Goal: Information Seeking & Learning: Learn about a topic

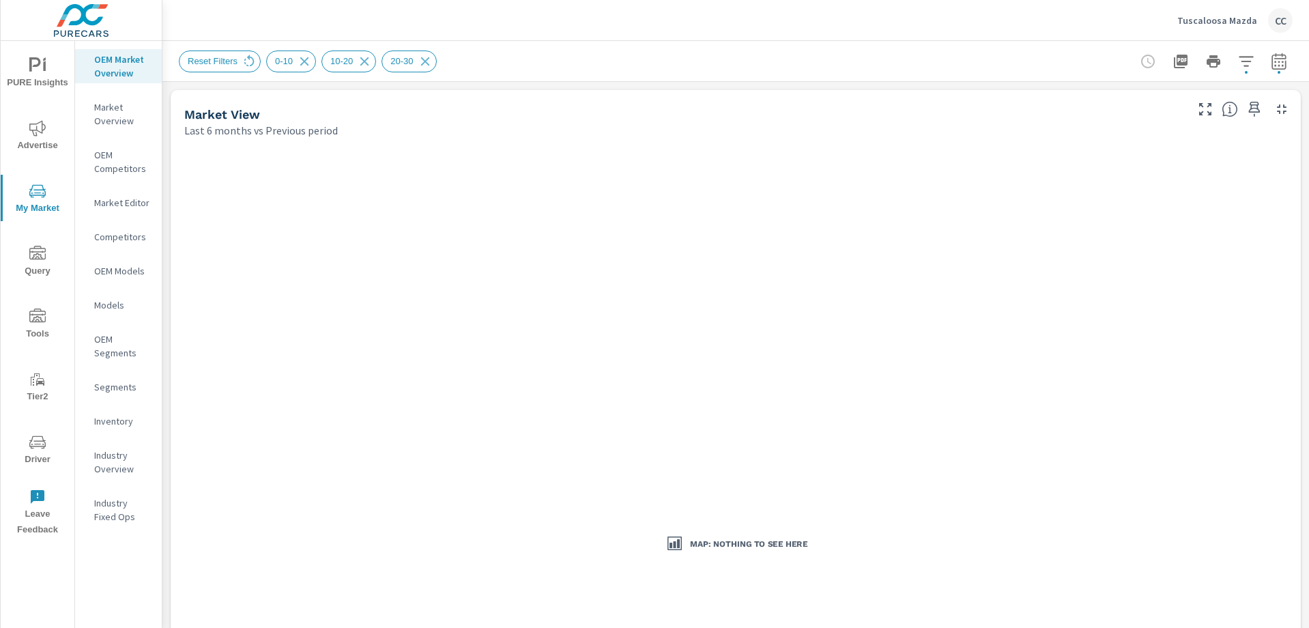
scroll to position [1918, 0]
click at [1201, 14] on p "Tuscaloosa Mazda" at bounding box center [1217, 20] width 80 height 12
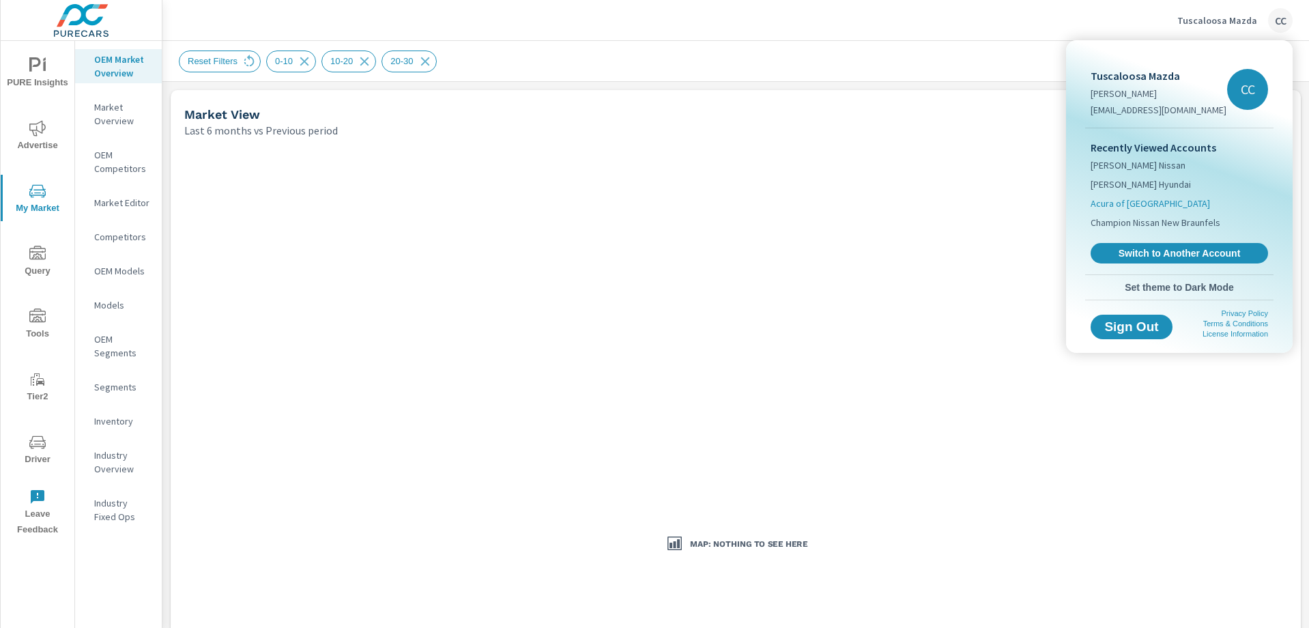
click at [1140, 201] on span "Acura of [GEOGRAPHIC_DATA]" at bounding box center [1150, 204] width 119 height 14
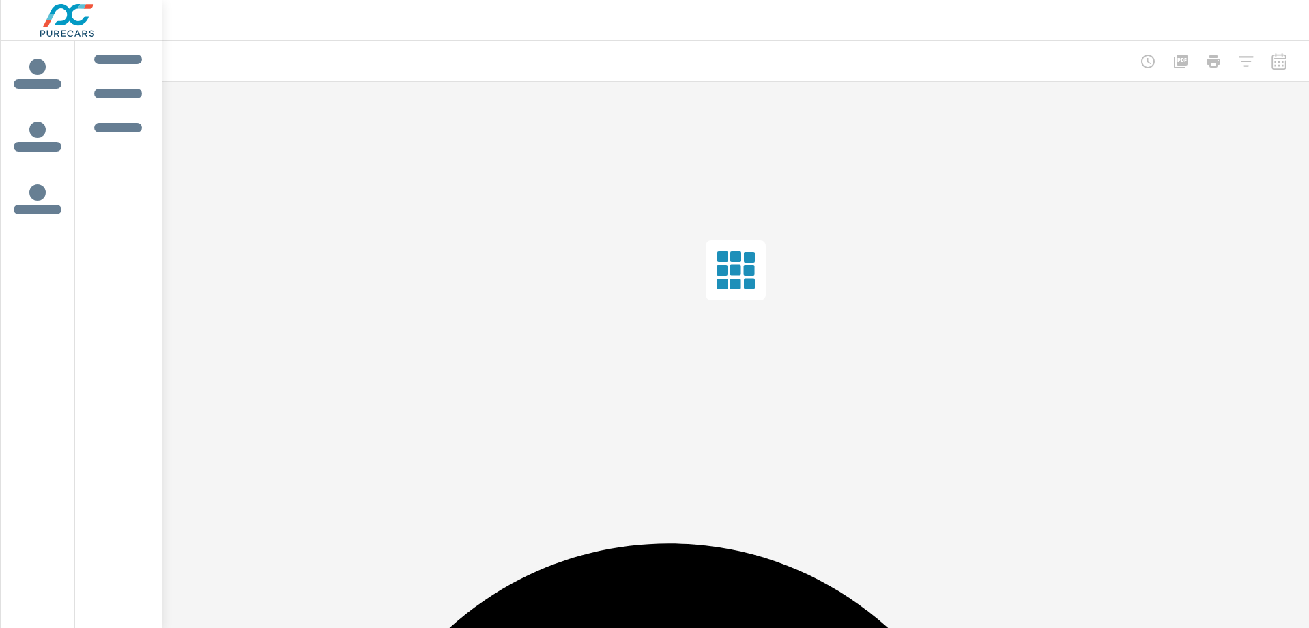
scroll to position [1918, 0]
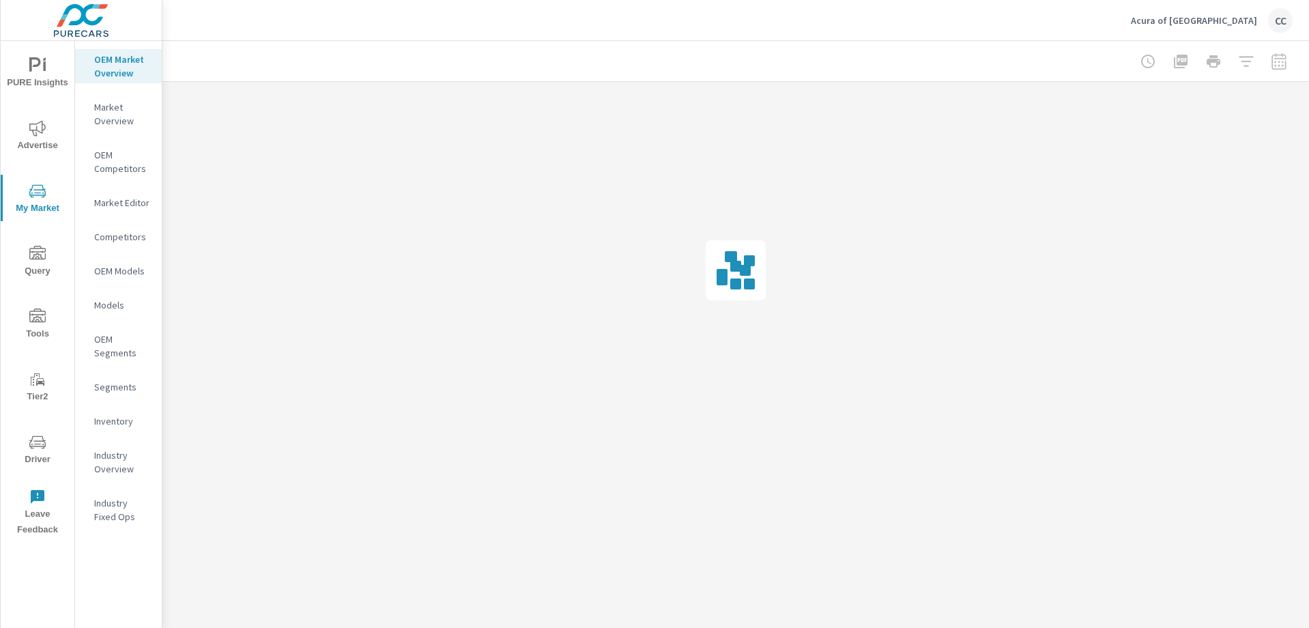
click at [119, 201] on p "Market Editor" at bounding box center [122, 203] width 57 height 14
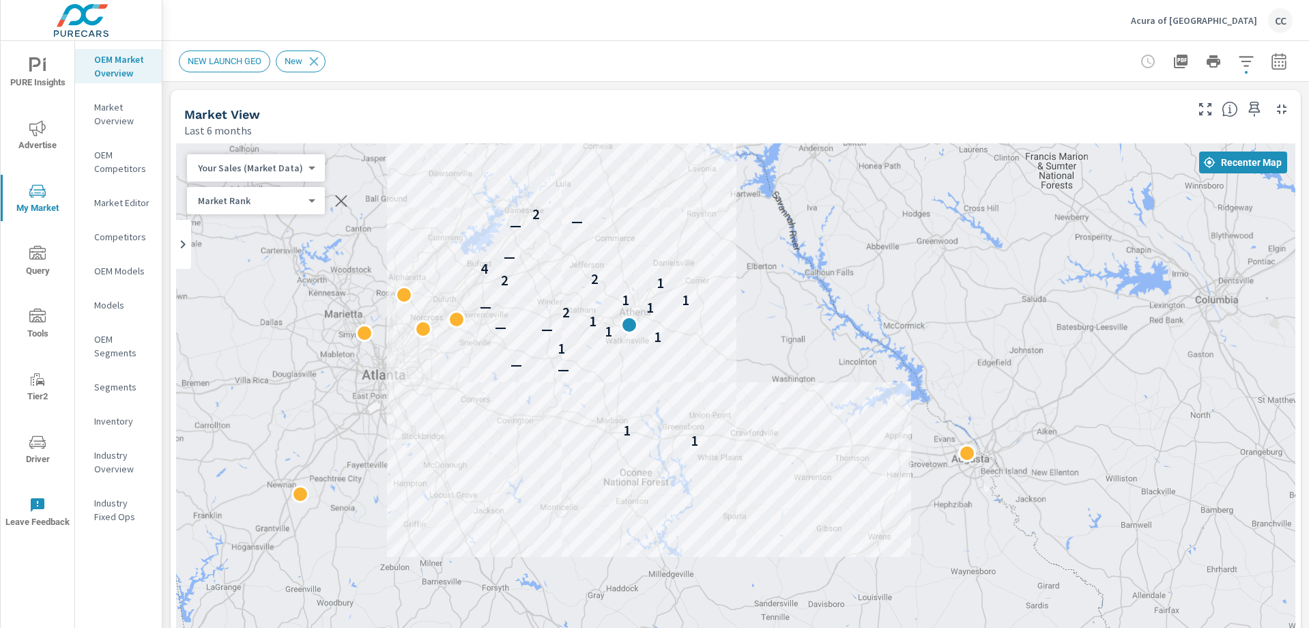
drag, startPoint x: 738, startPoint y: 463, endPoint x: 740, endPoint y: 307, distance: 156.3
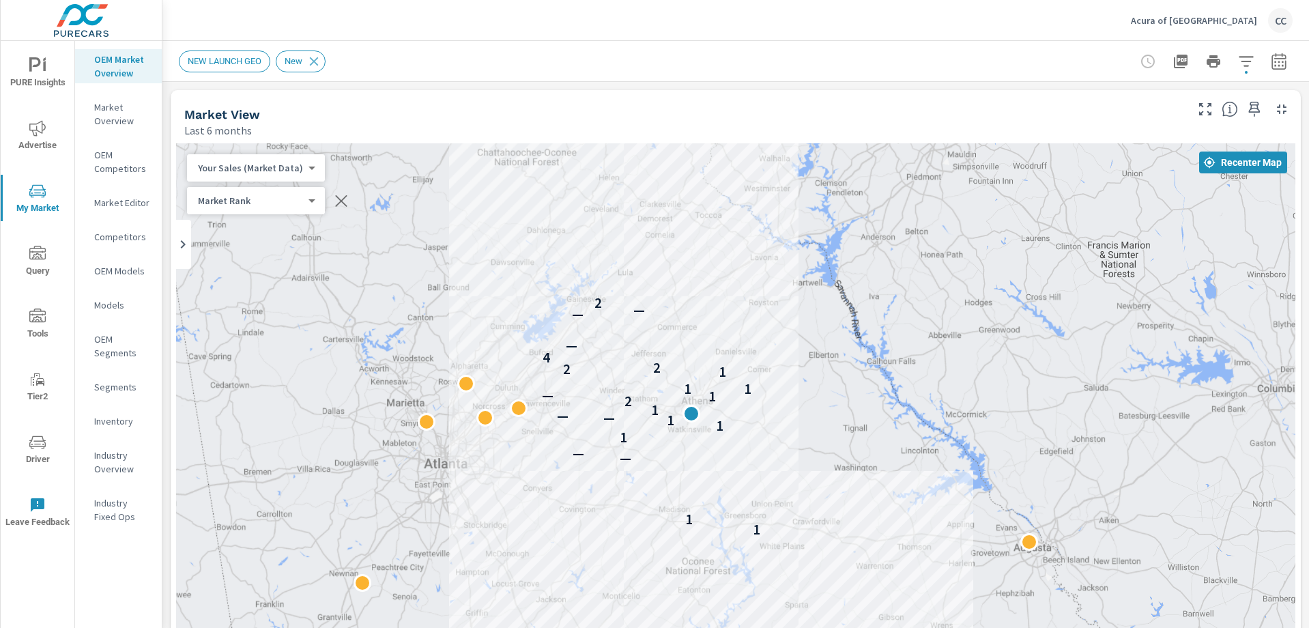
drag, startPoint x: 754, startPoint y: 297, endPoint x: 817, endPoint y: 389, distance: 111.5
click at [817, 389] on div "1 1 — — 1 1 1 — — 1 1 2 1 — 1 1 1 2 2 4 — — — 2" at bounding box center [735, 420] width 1119 height 554
click at [1274, 65] on icon "button" at bounding box center [1278, 63] width 9 height 5
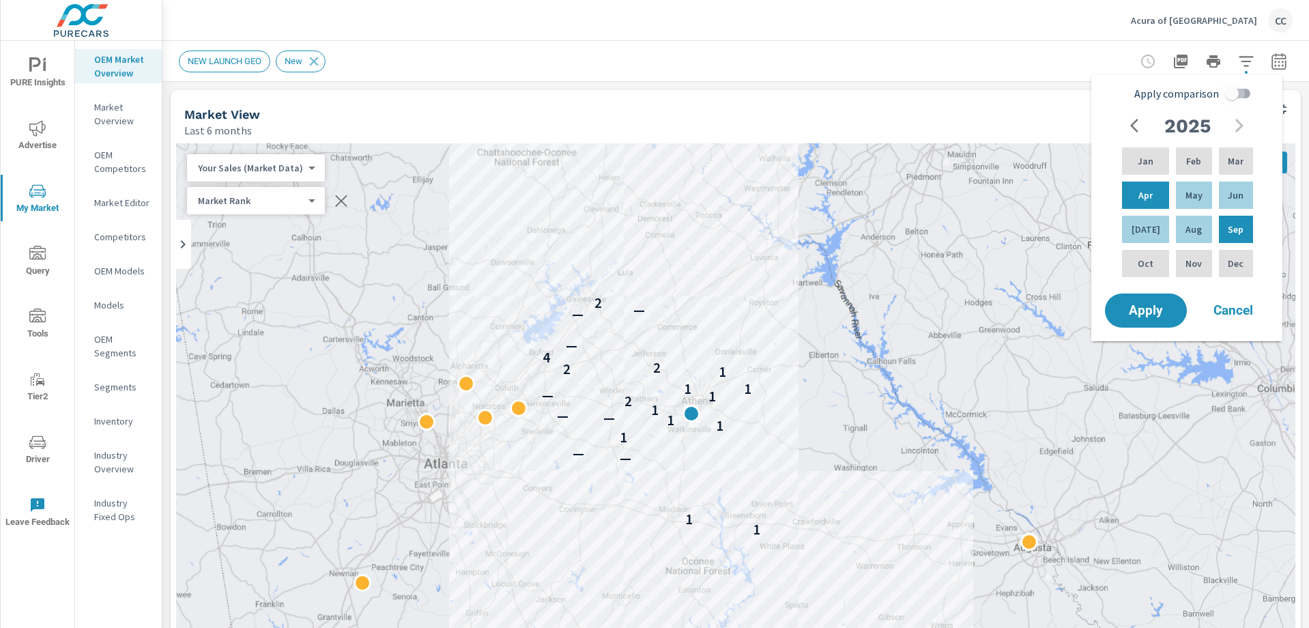
click at [1240, 91] on input "Apply comparison" at bounding box center [1232, 94] width 78 height 26
checkbox input "true"
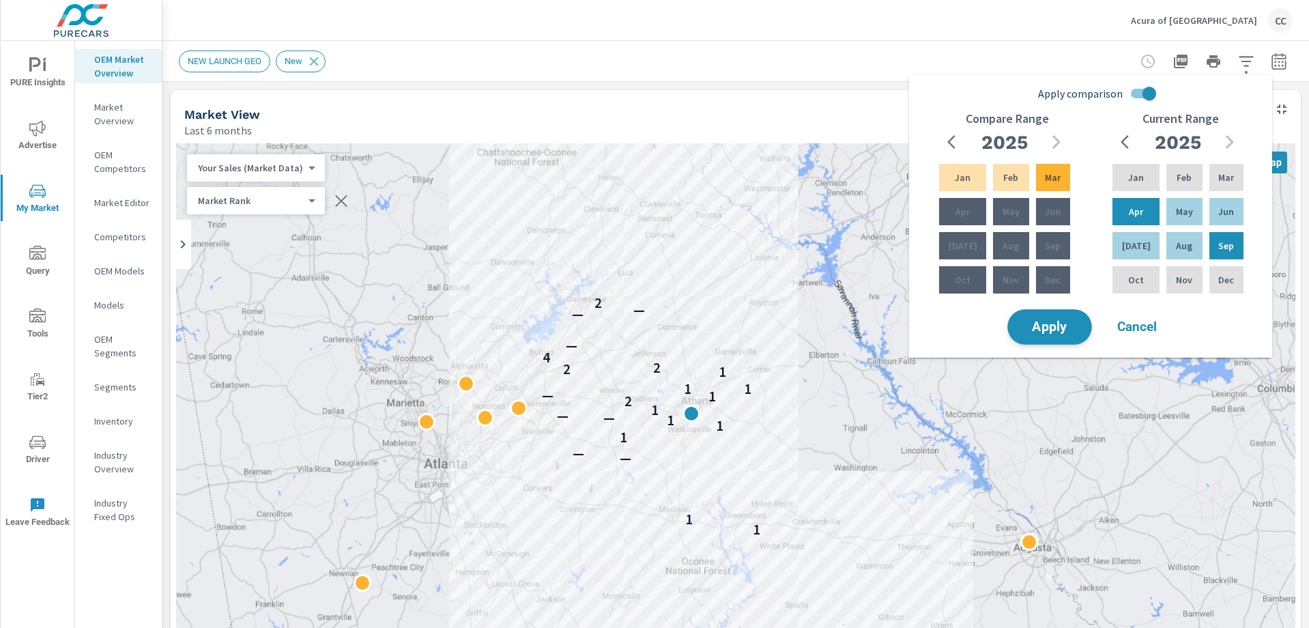
click at [1067, 330] on span "Apply" at bounding box center [1050, 327] width 56 height 13
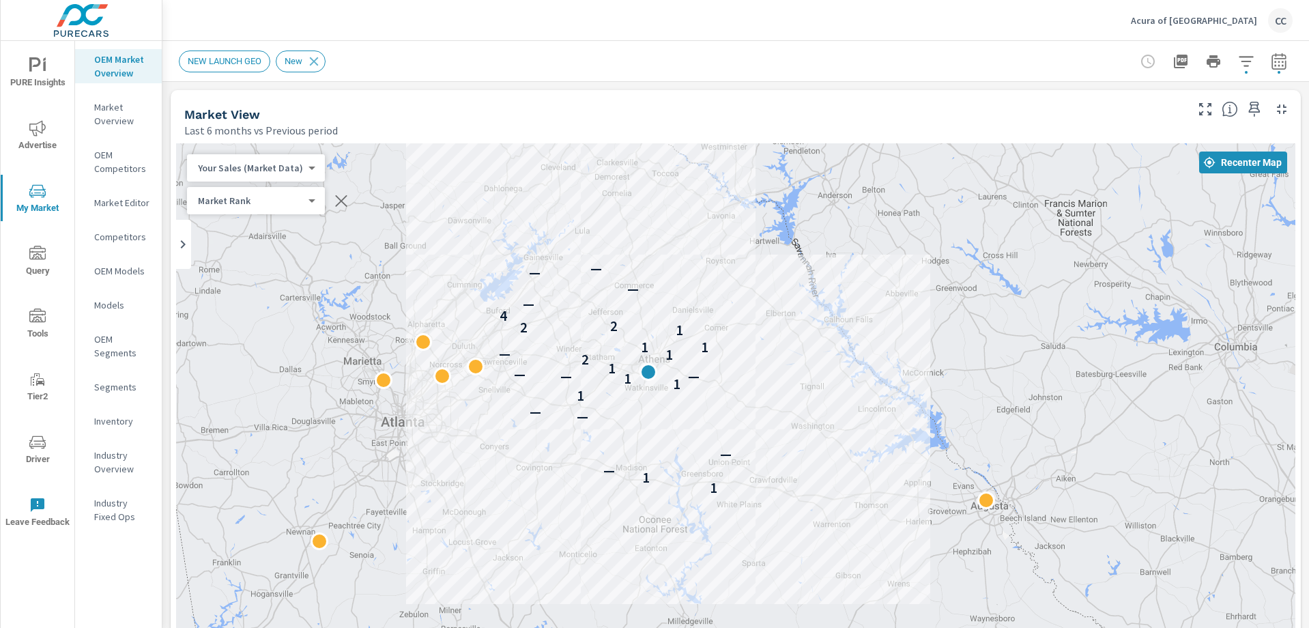
drag, startPoint x: 783, startPoint y: 480, endPoint x: 741, endPoint y: 338, distance: 148.8
click at [741, 338] on div "1 1 — — — — 1 1 1 — — — 1 1 2 1 — 1 1 1 2 2 4 — — — —" at bounding box center [735, 522] width 1119 height 759
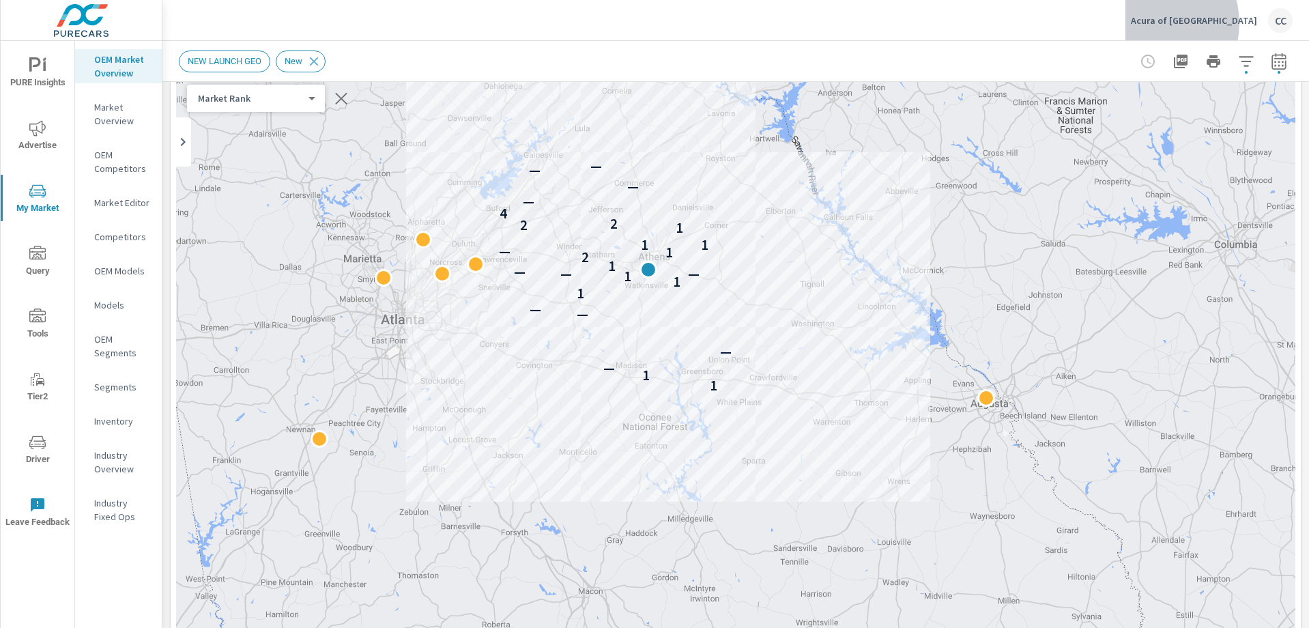
click at [1213, 23] on p "Acura of Athens" at bounding box center [1194, 20] width 126 height 12
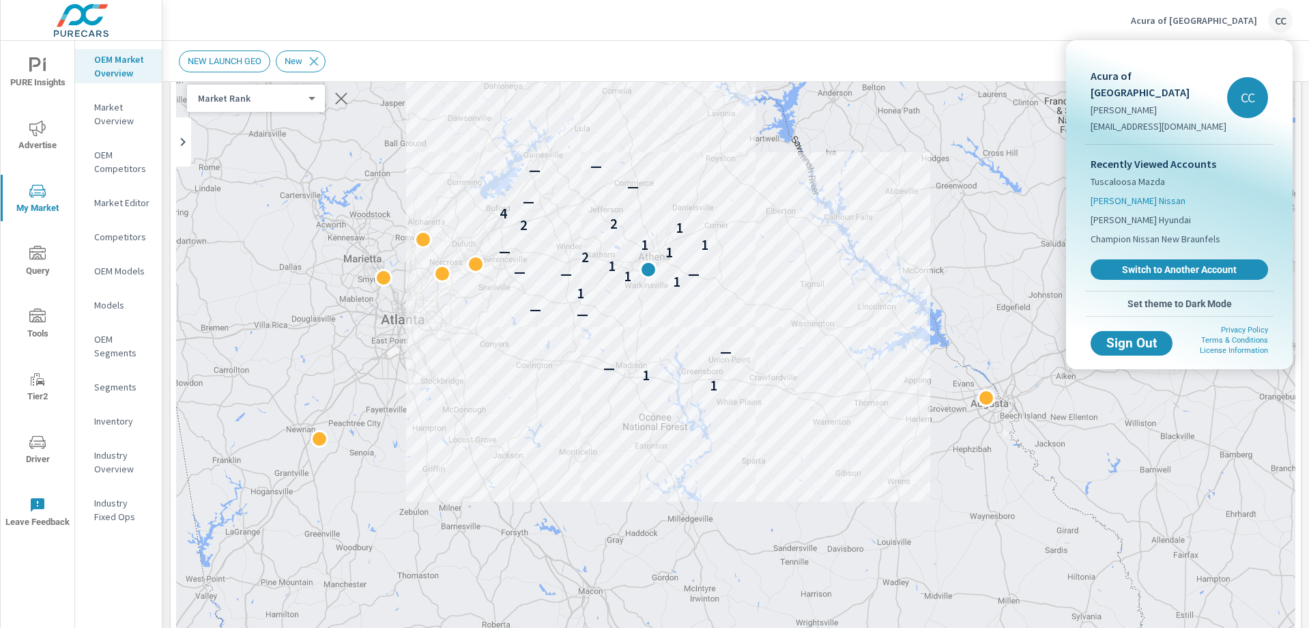
click at [1155, 191] on li "Dorsett Nissan" at bounding box center [1179, 200] width 177 height 19
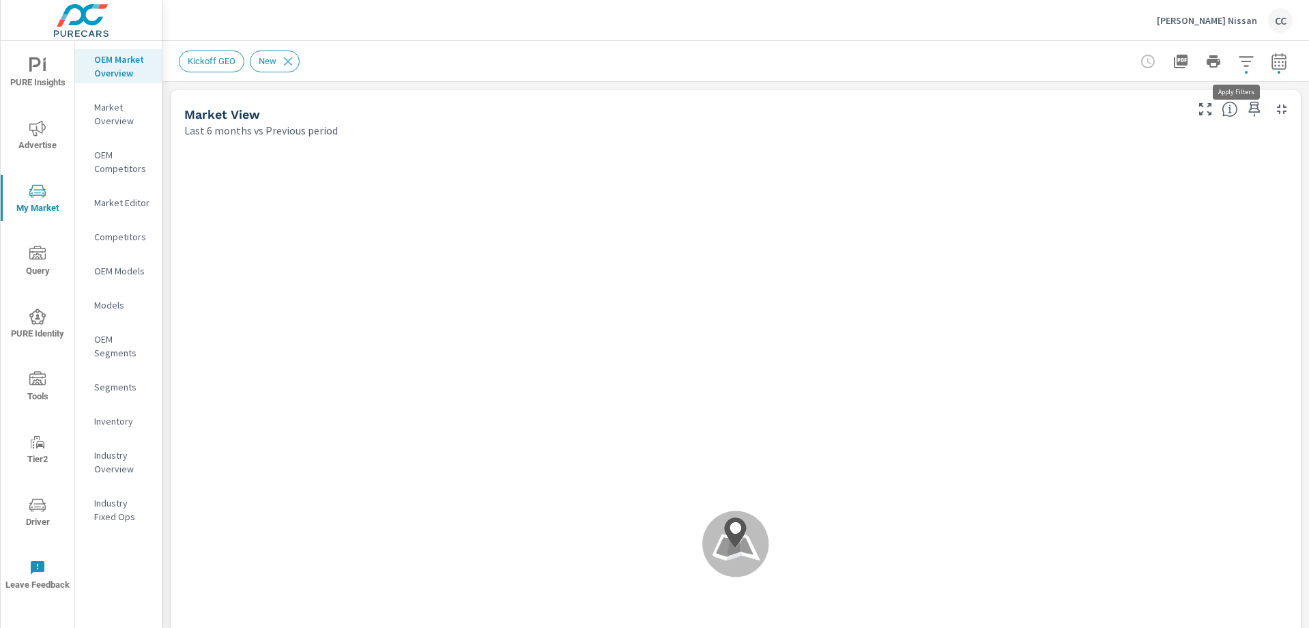
click at [1238, 63] on icon "button" at bounding box center [1246, 61] width 16 height 16
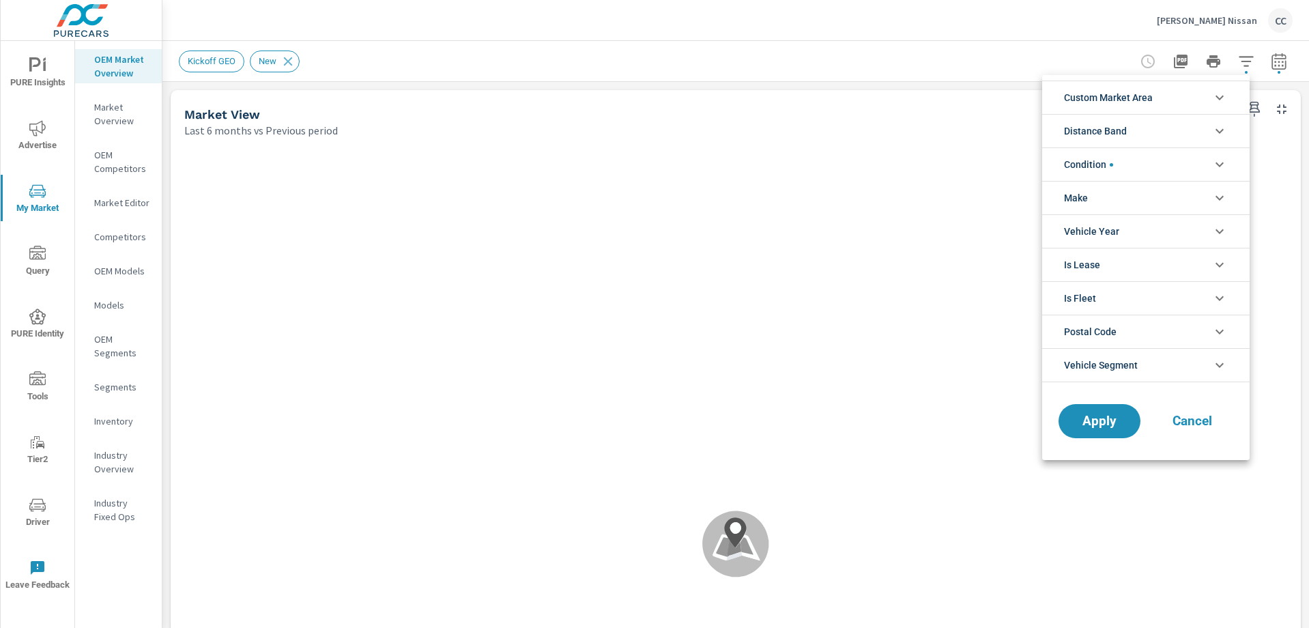
click at [292, 66] on div at bounding box center [654, 314] width 1309 height 628
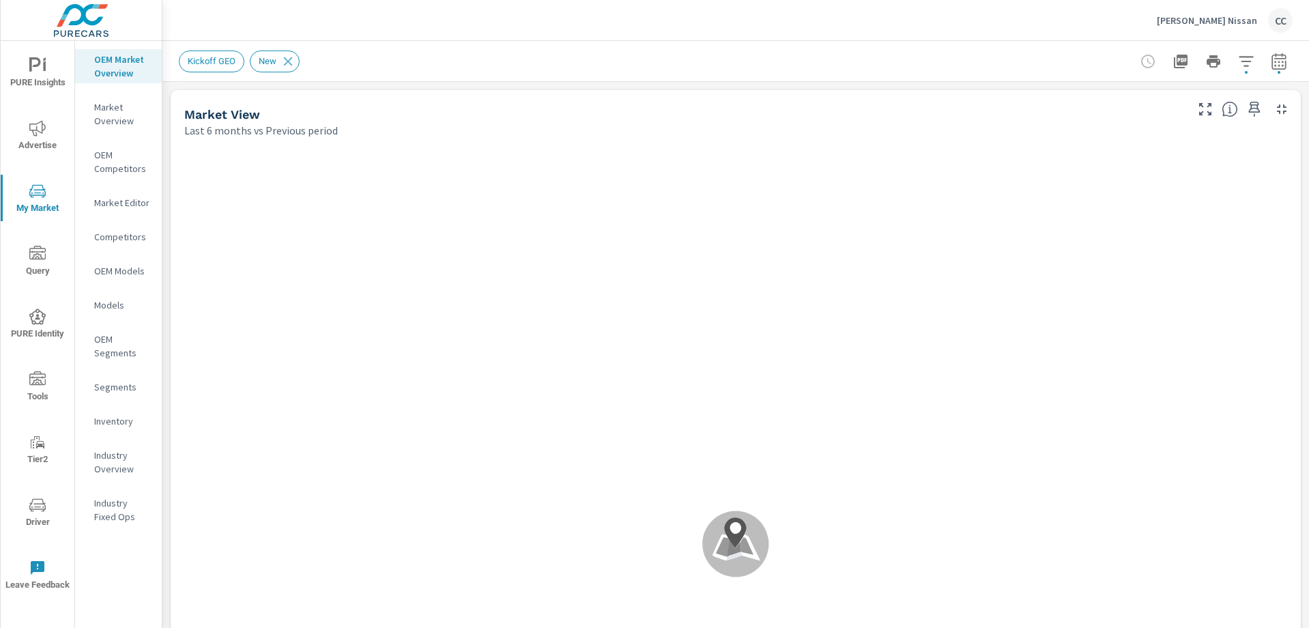
click at [292, 62] on div "Custom Market Area (none) Kickoff GEO Distance Band 0-10 10-20 20-30 30-40 40-5…" at bounding box center [654, 314] width 1309 height 628
click at [293, 61] on icon at bounding box center [287, 61] width 15 height 15
click at [237, 62] on span "Reset Filters" at bounding box center [211, 61] width 65 height 10
click at [247, 60] on icon at bounding box center [247, 61] width 15 height 15
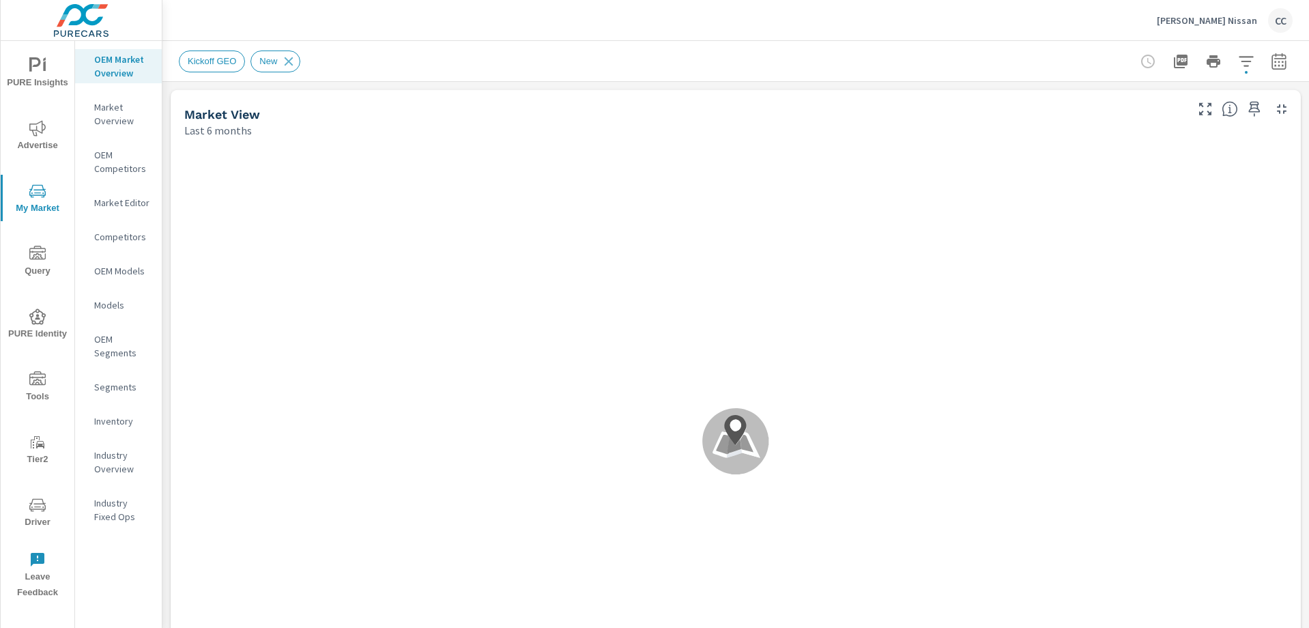
scroll to position [1918, 0]
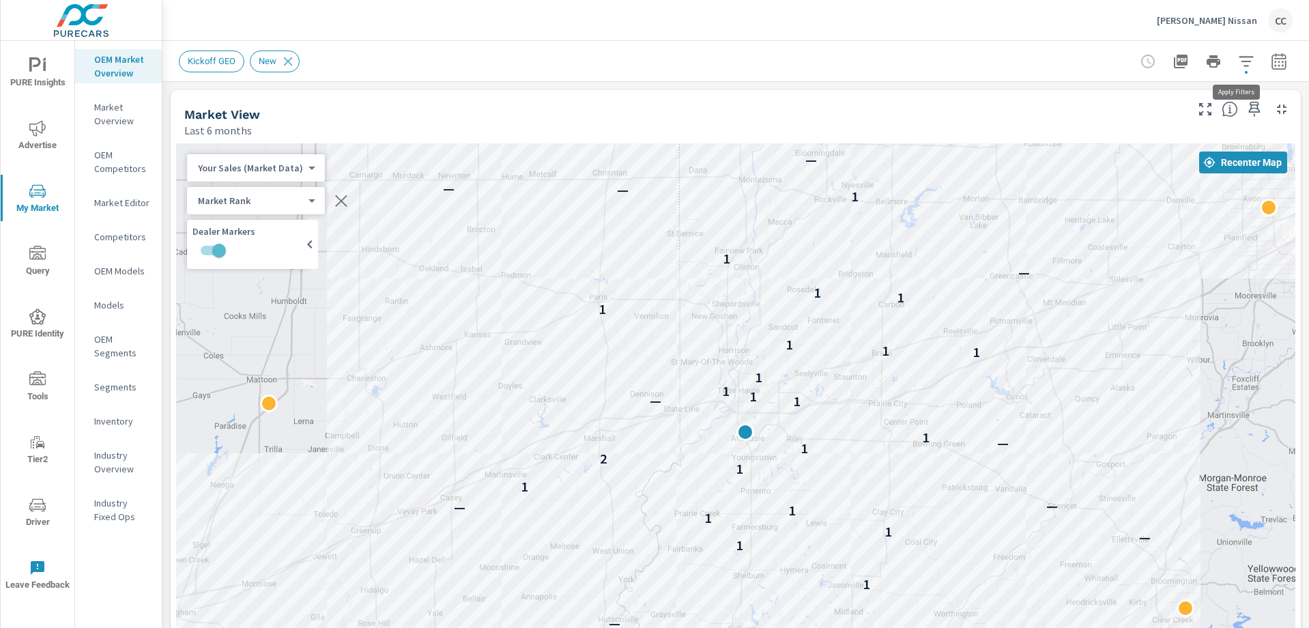
click at [1238, 64] on icon "button" at bounding box center [1246, 61] width 16 height 16
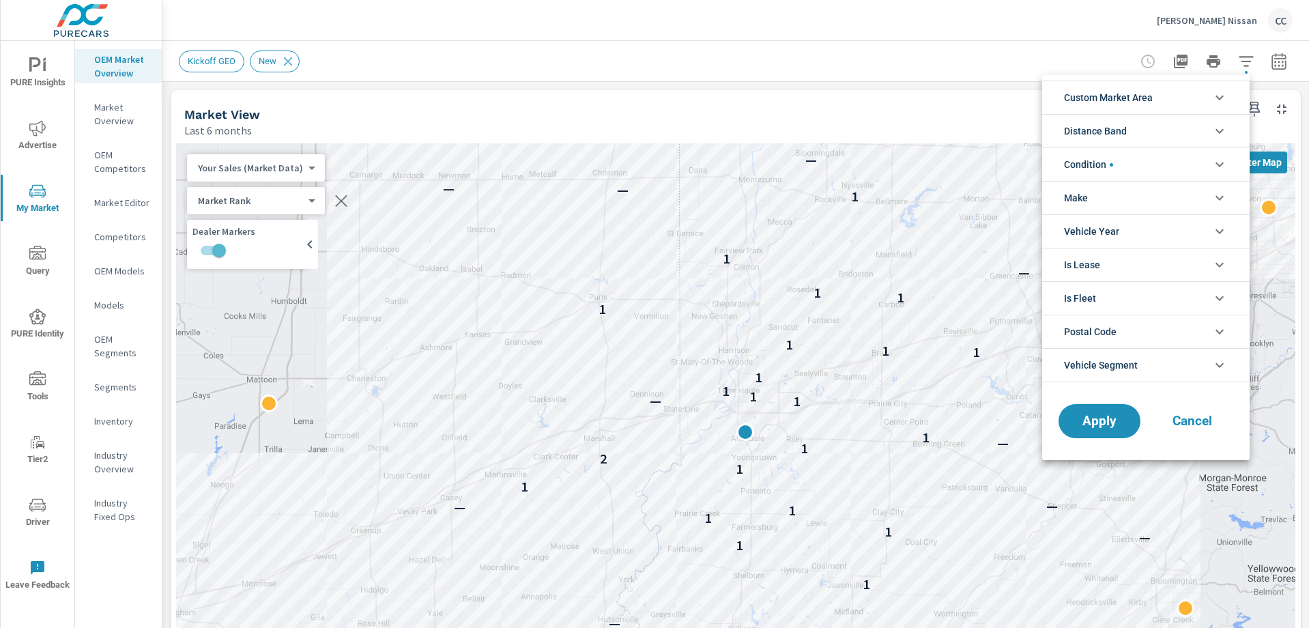
click at [1168, 100] on li "Custom Market Area" at bounding box center [1145, 97] width 207 height 33
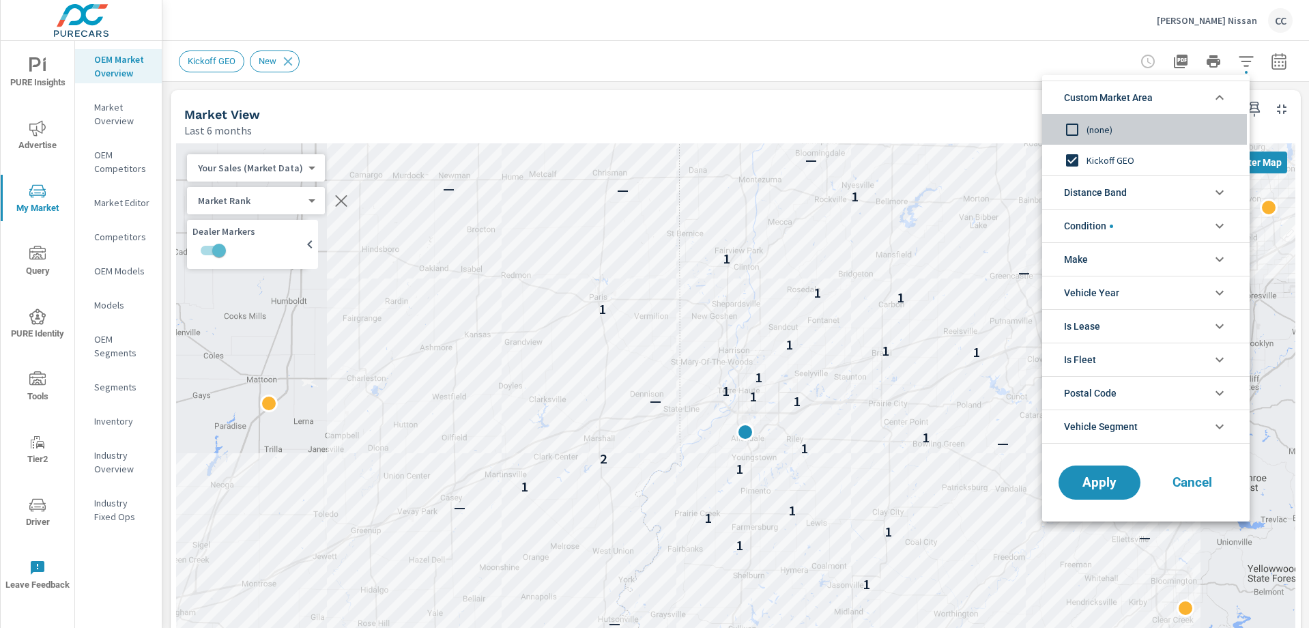
click at [1065, 122] on input "filter options" at bounding box center [1072, 129] width 29 height 29
click at [1076, 191] on span "Distance Band" at bounding box center [1095, 192] width 63 height 33
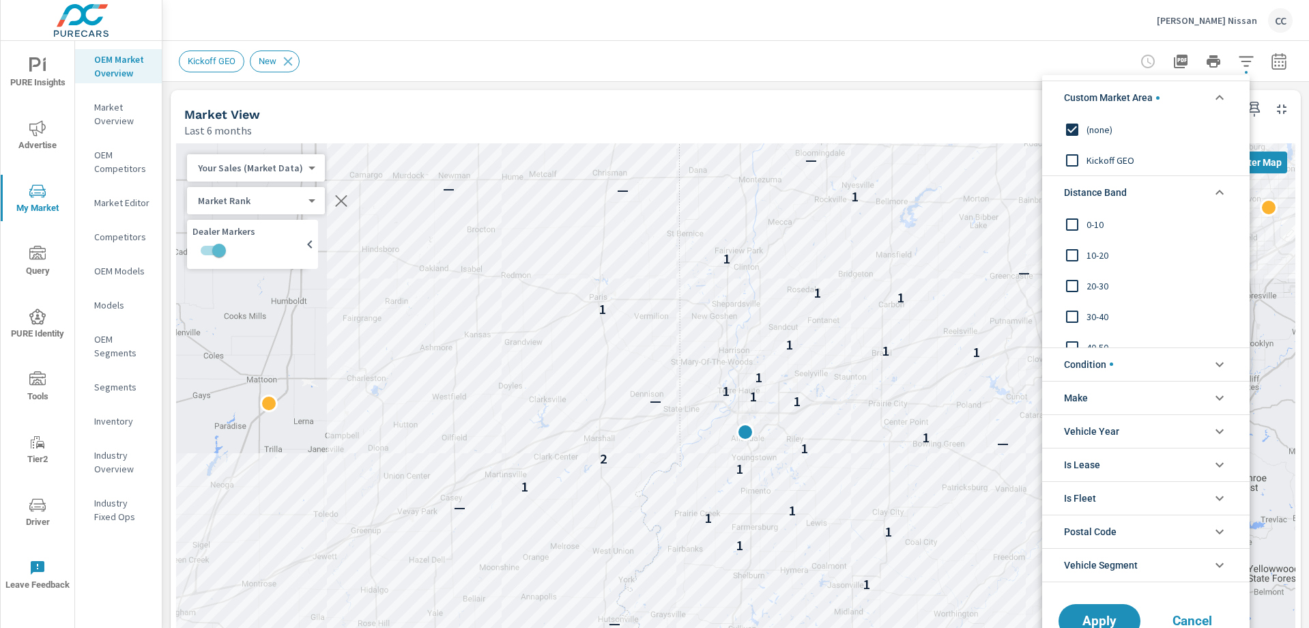
click at [1076, 224] on input "filter options" at bounding box center [1072, 224] width 29 height 29
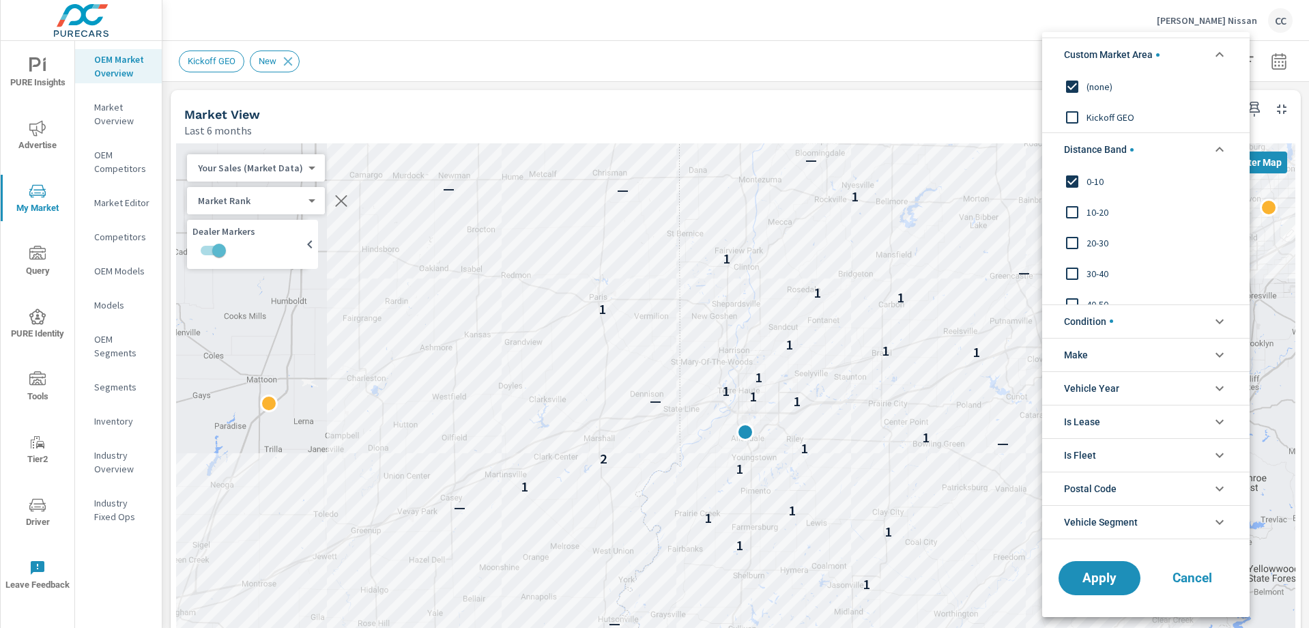
click at [1076, 218] on input "filter options" at bounding box center [1072, 212] width 29 height 29
click at [1076, 237] on input "filter options" at bounding box center [1072, 243] width 29 height 29
click at [1101, 326] on span "Condition" at bounding box center [1088, 321] width 49 height 33
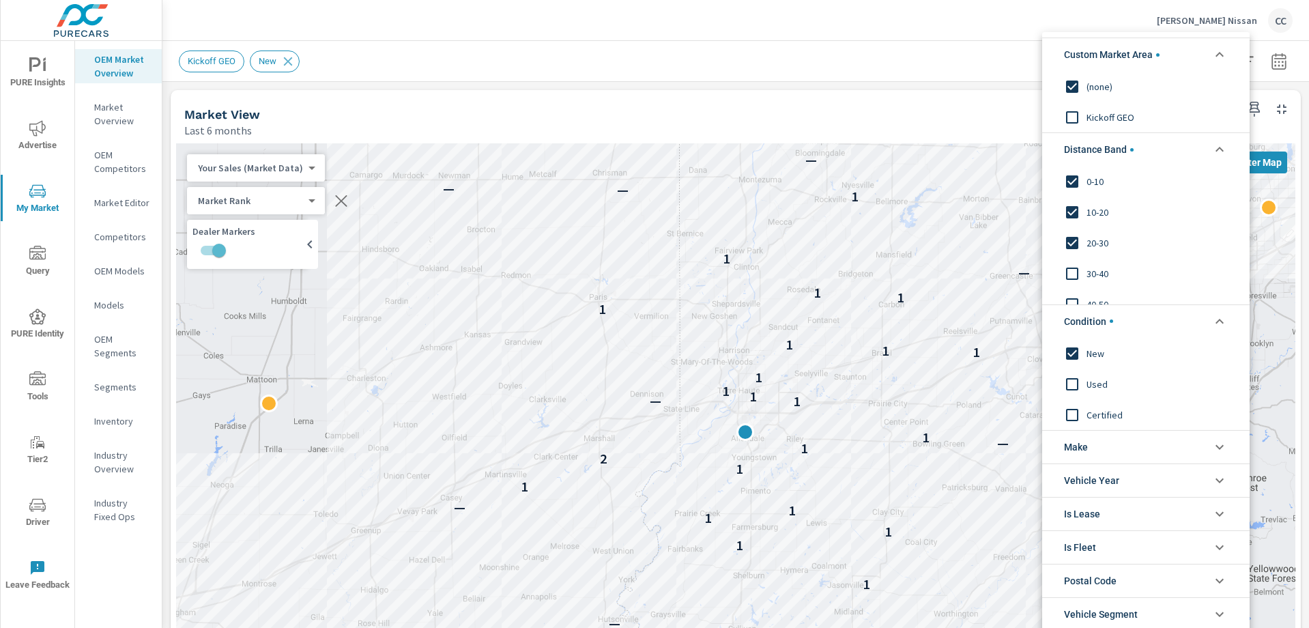
click at [1097, 448] on li "Make" at bounding box center [1145, 446] width 207 height 33
click at [1097, 478] on span "Nissan" at bounding box center [1160, 478] width 149 height 16
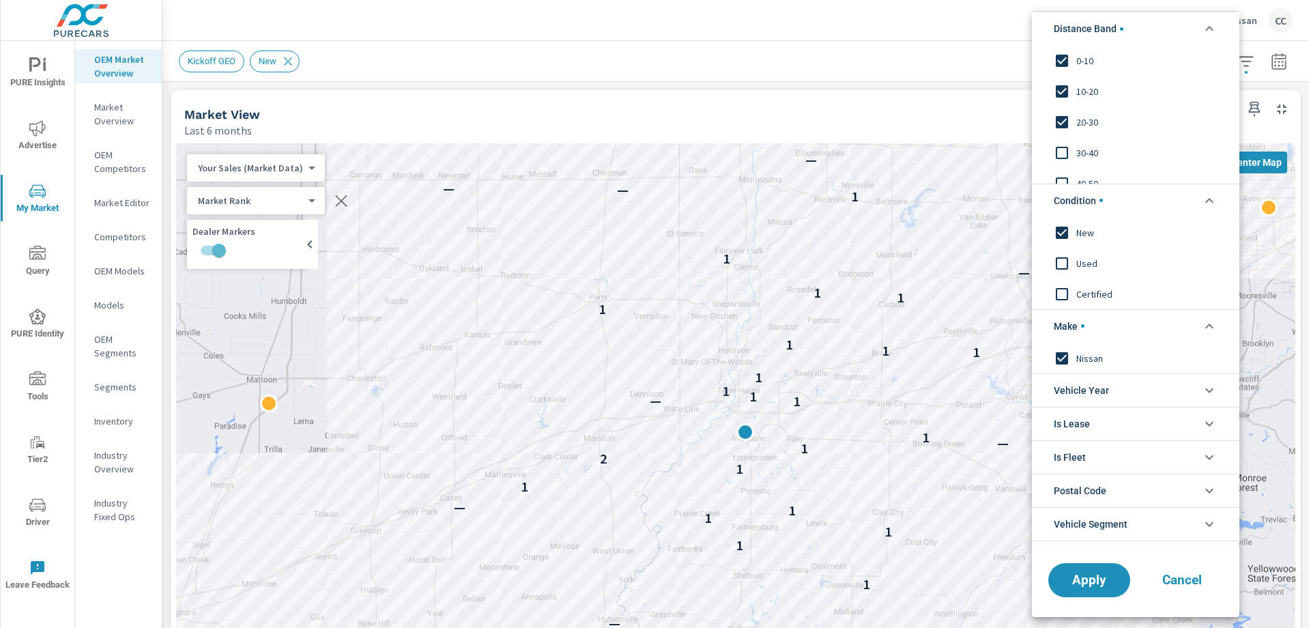
scroll to position [102, 0]
click at [1106, 573] on span "Apply" at bounding box center [1089, 577] width 56 height 13
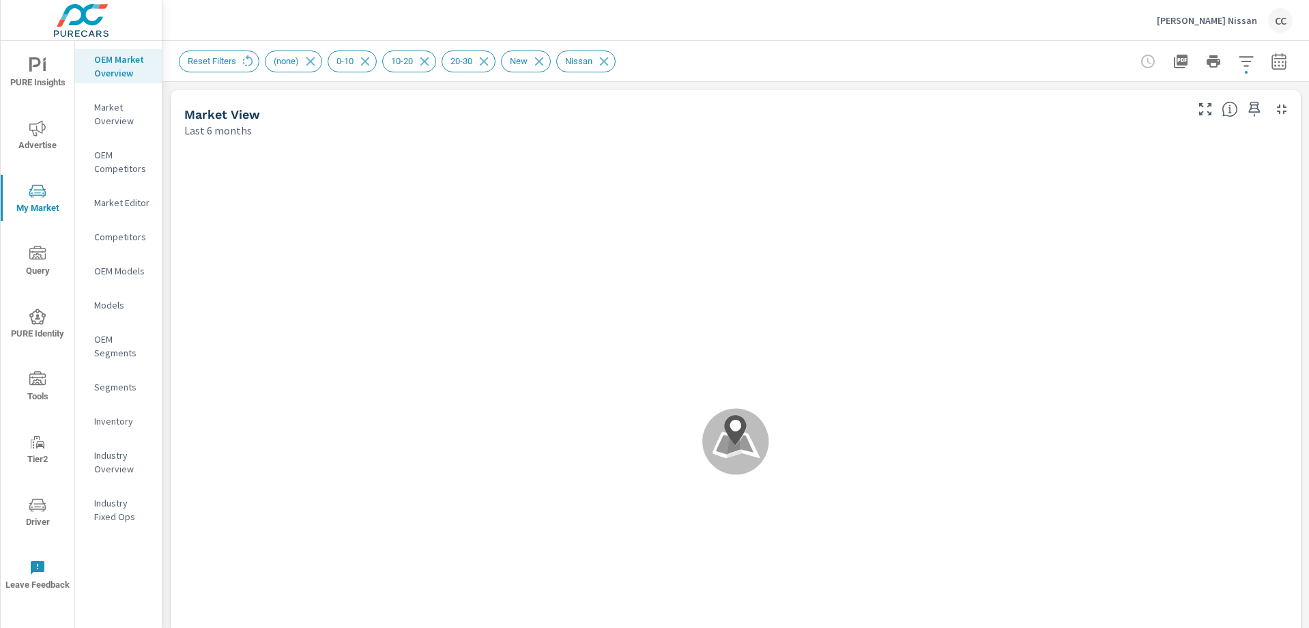
scroll to position [1024, 0]
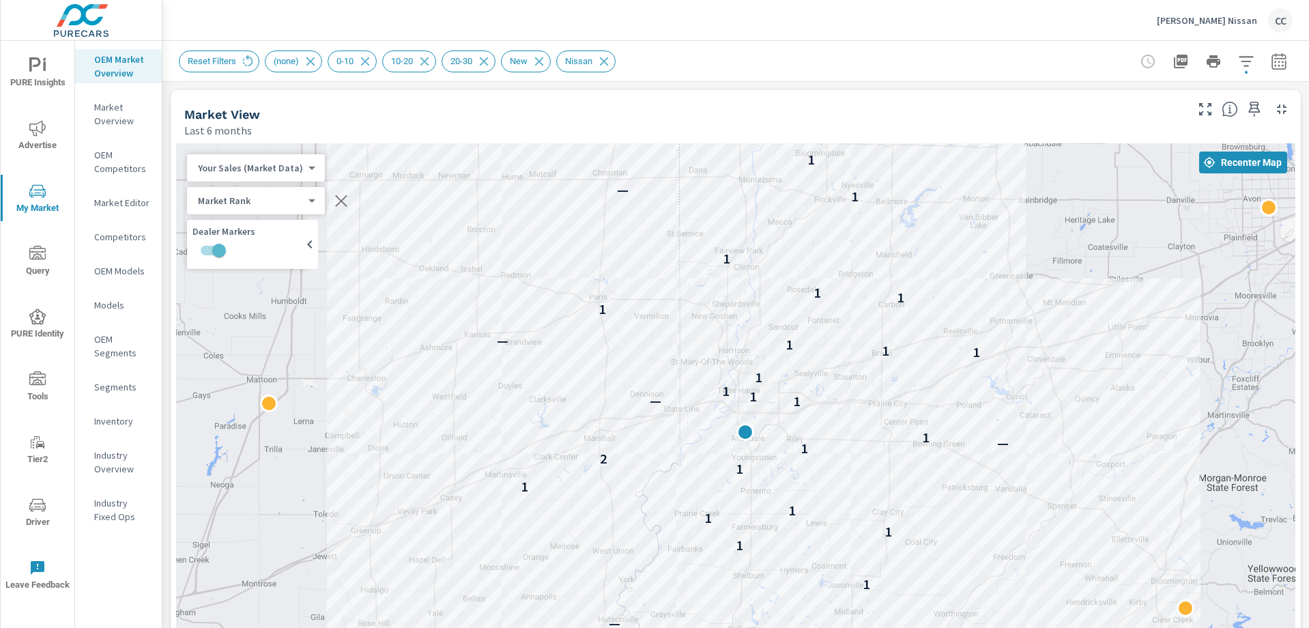
click at [1271, 65] on icon "button" at bounding box center [1279, 61] width 16 height 16
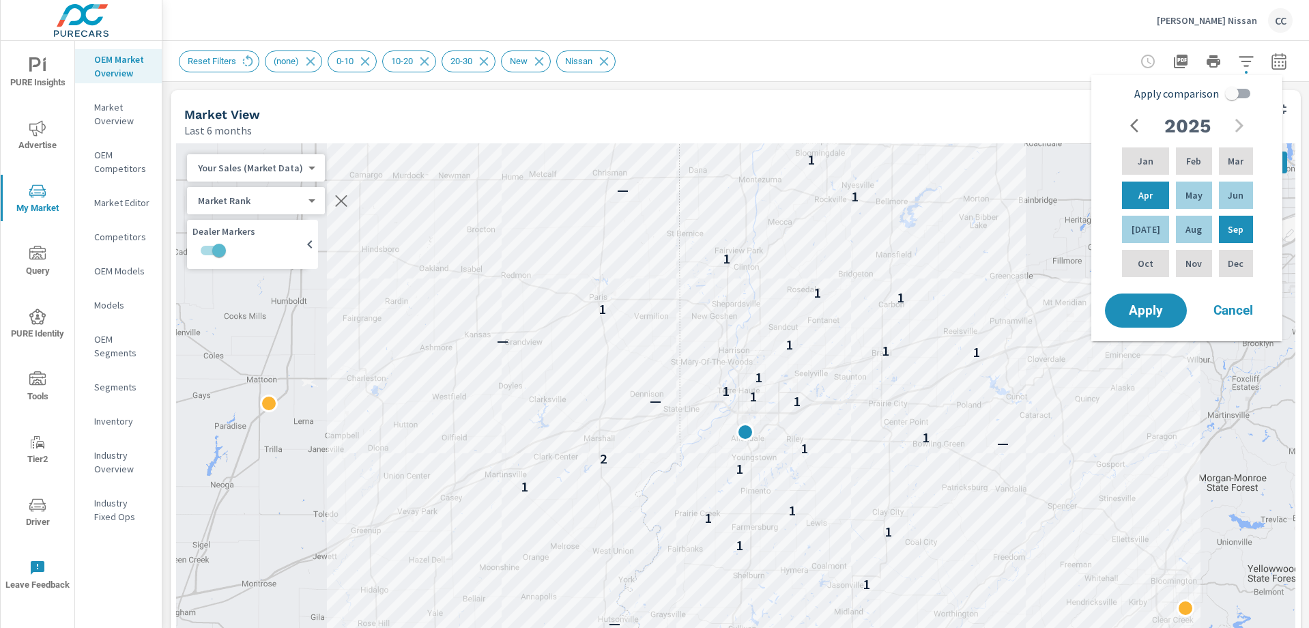
click at [1225, 90] on input "Apply comparison" at bounding box center [1232, 94] width 78 height 26
checkbox input "true"
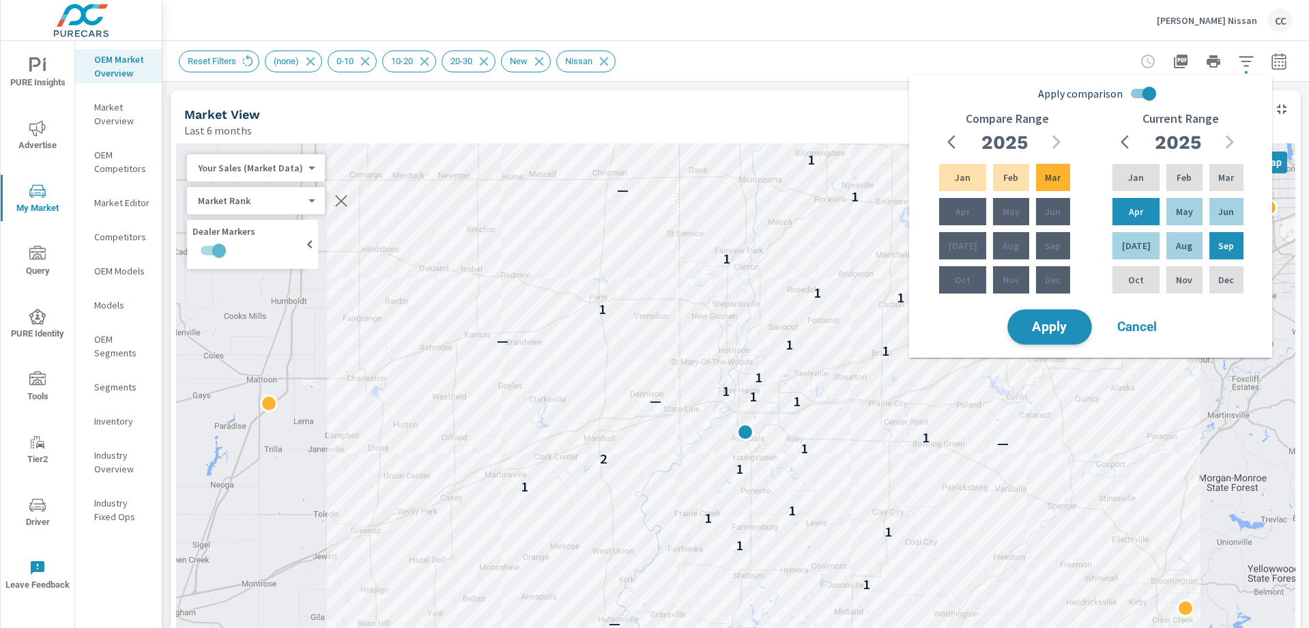
click at [1061, 326] on span "Apply" at bounding box center [1050, 327] width 56 height 13
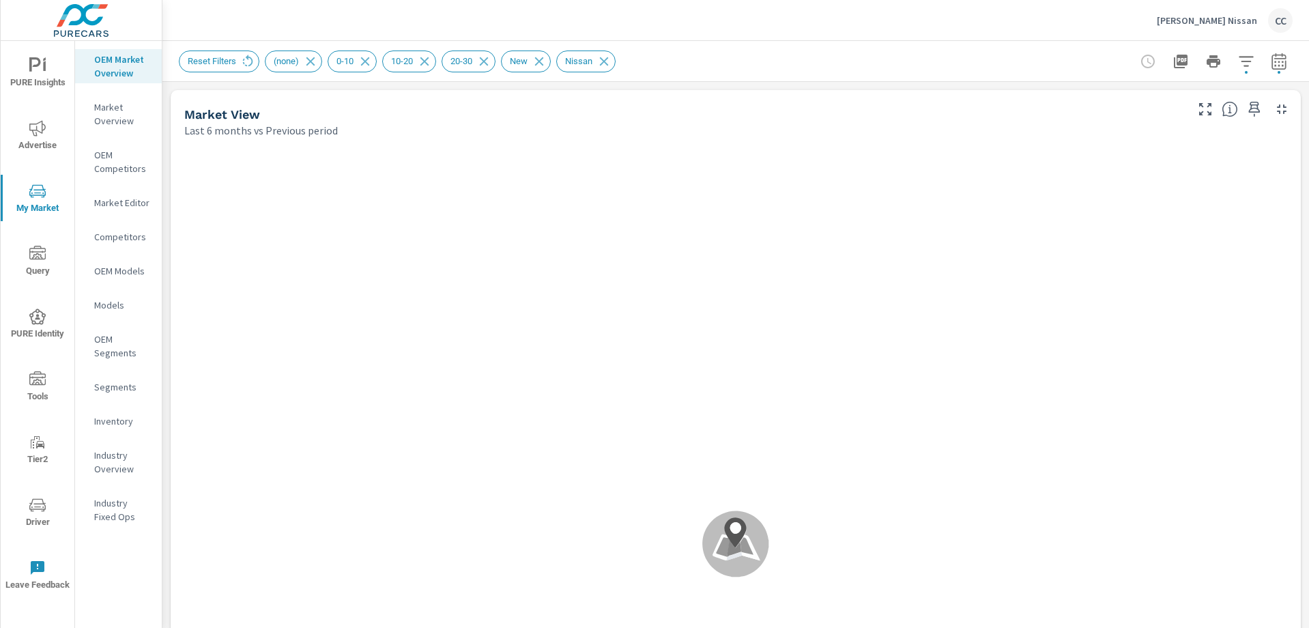
scroll to position [1024, 0]
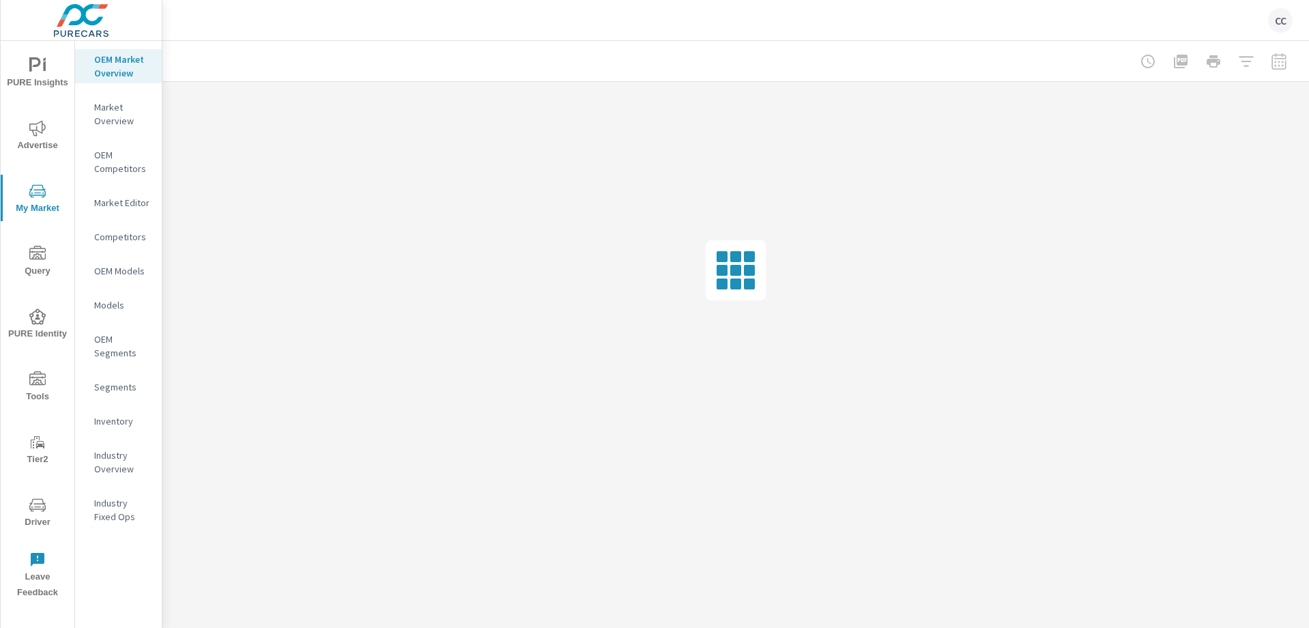
scroll to position [1918, 0]
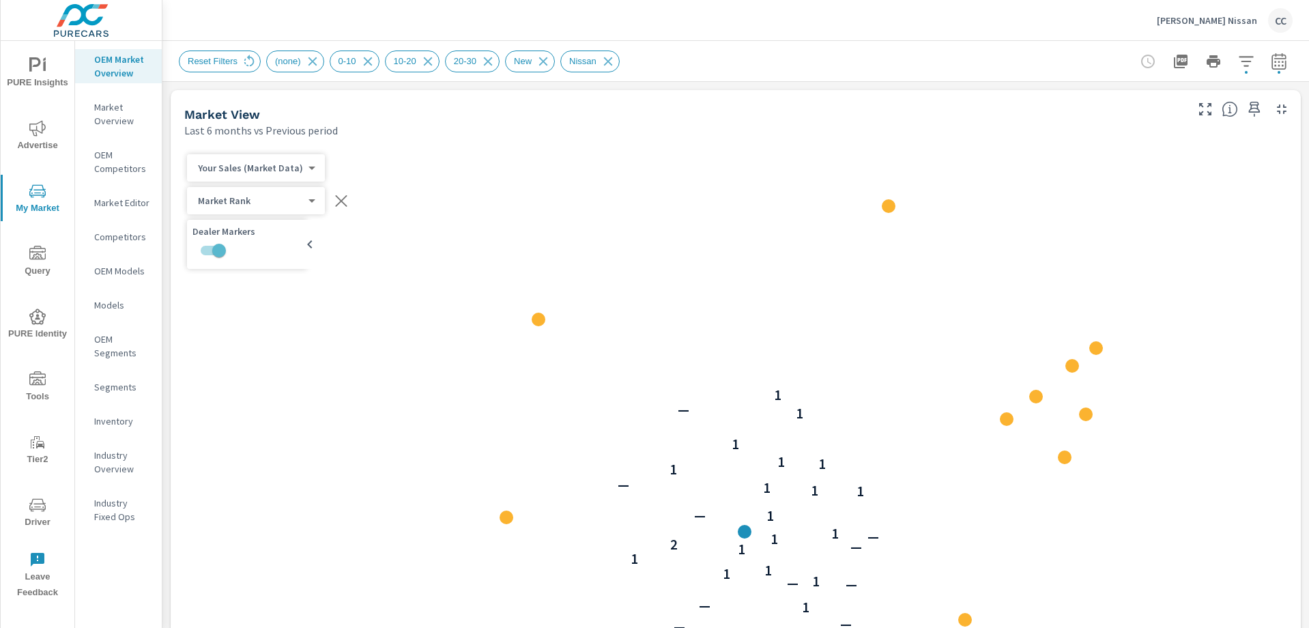
scroll to position [1024, 0]
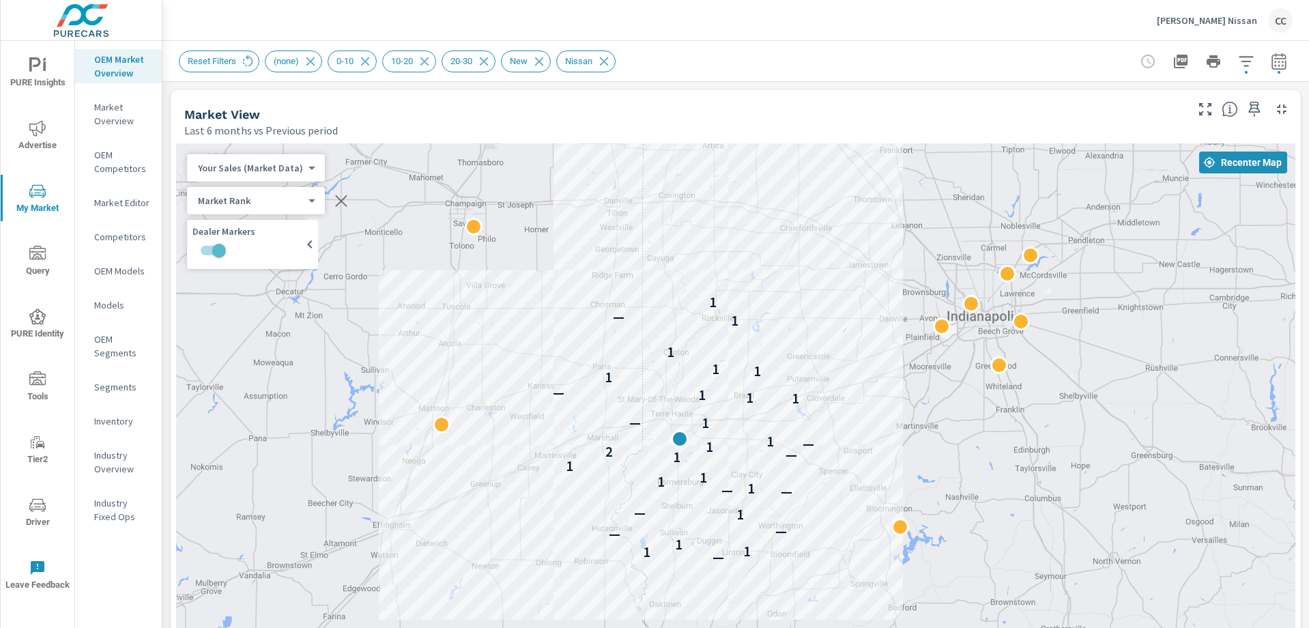
click at [1230, 27] on div "Dorsett Nissan CC" at bounding box center [1225, 20] width 136 height 25
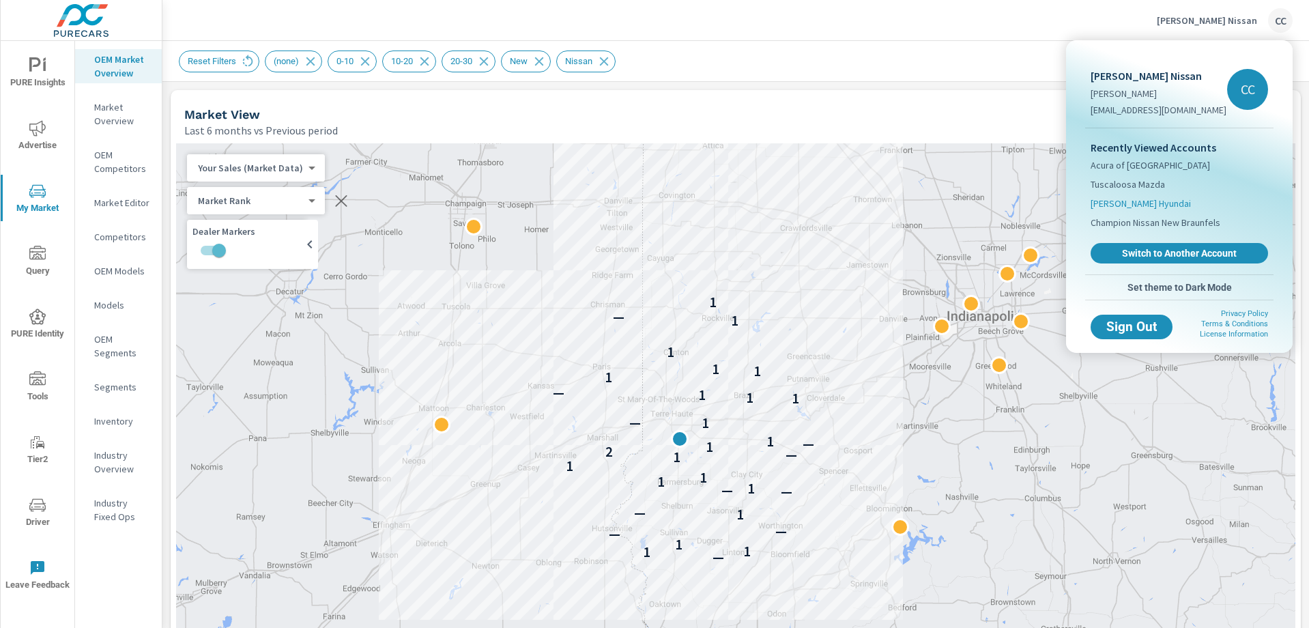
click at [1144, 199] on span "[PERSON_NAME] Hyundai" at bounding box center [1141, 204] width 100 height 14
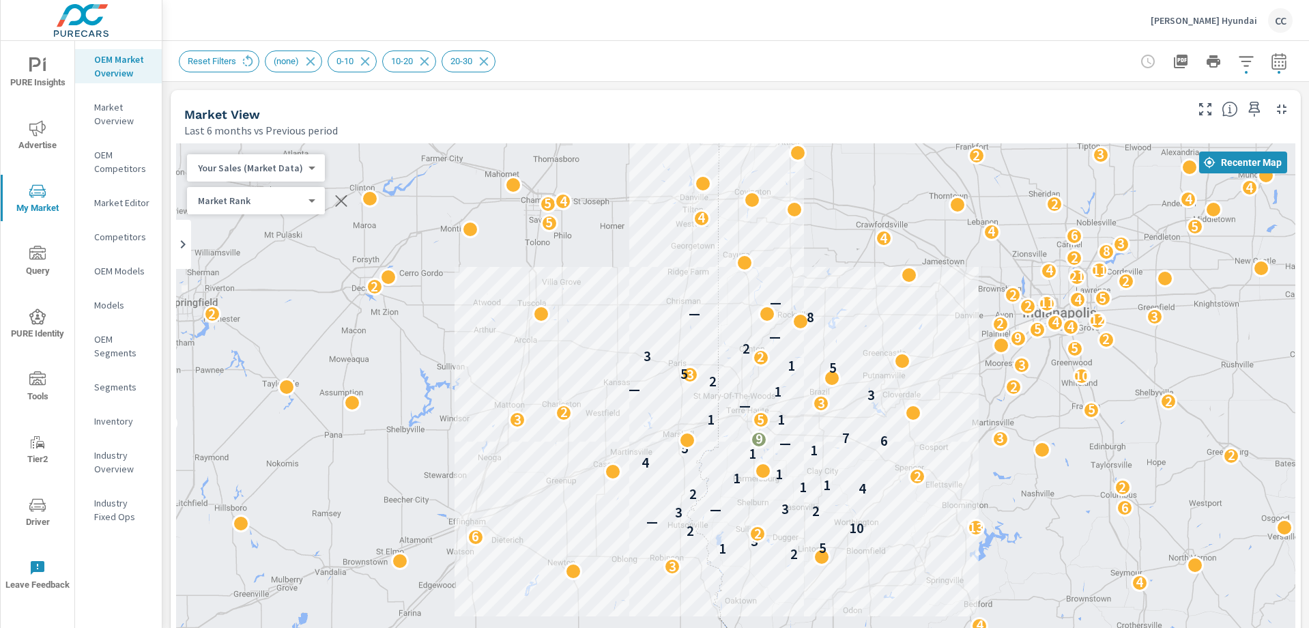
click at [1238, 66] on icon "button" at bounding box center [1246, 61] width 16 height 16
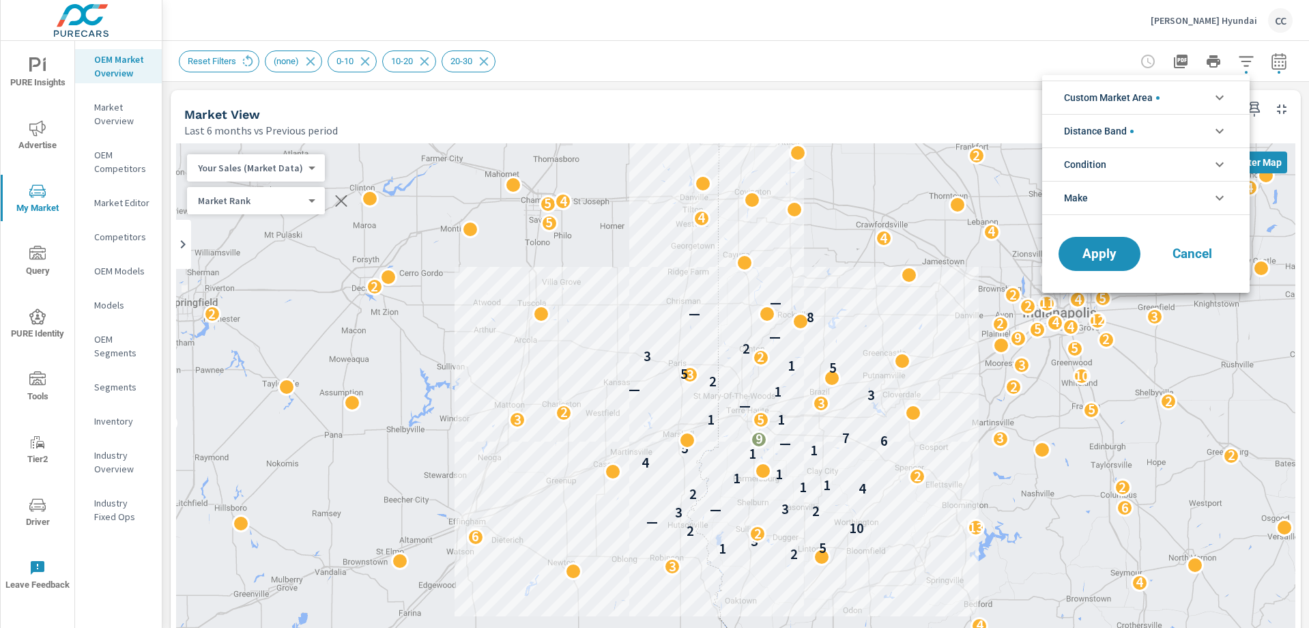
scroll to position [61, 0]
click at [1169, 96] on li "Custom Market Area" at bounding box center [1145, 97] width 207 height 33
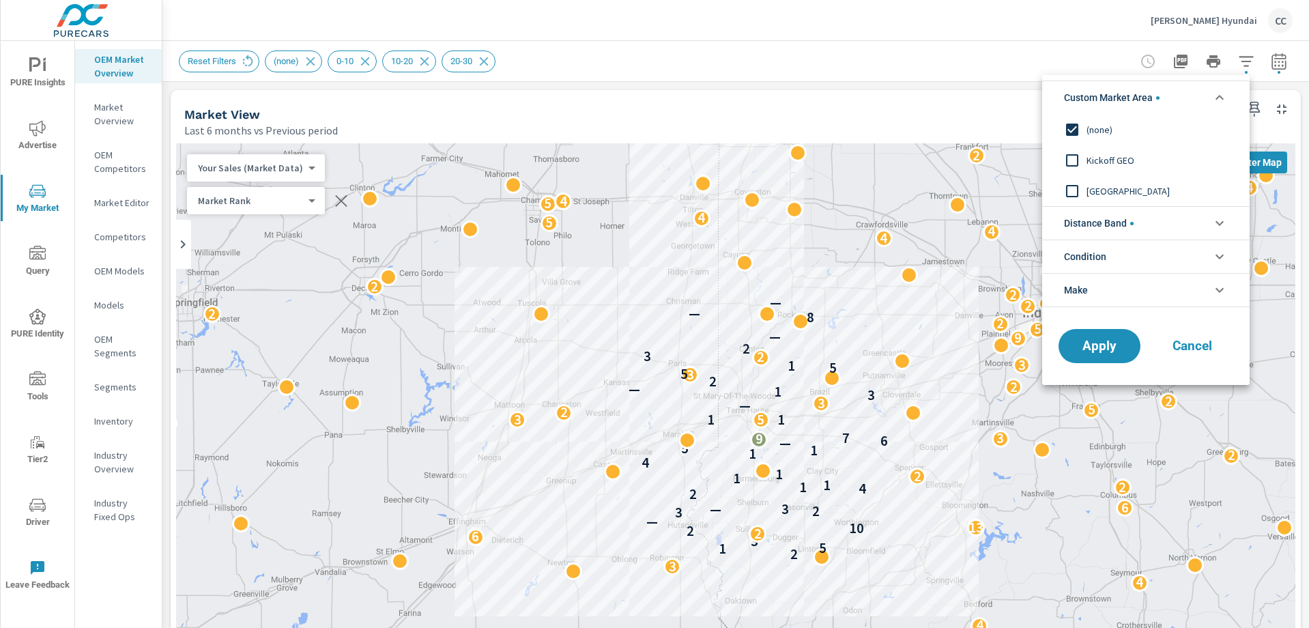
click at [1107, 215] on span "Distance Band" at bounding box center [1099, 223] width 70 height 33
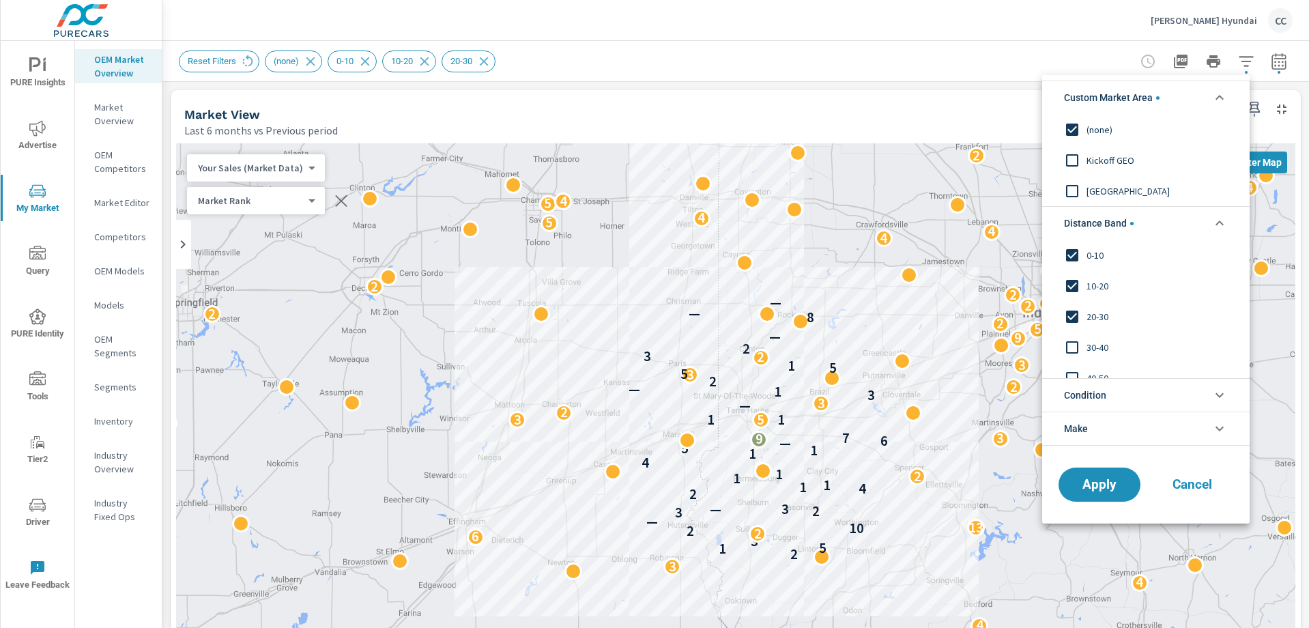
scroll to position [0, 0]
click at [1106, 389] on span "Condition" at bounding box center [1085, 395] width 42 height 33
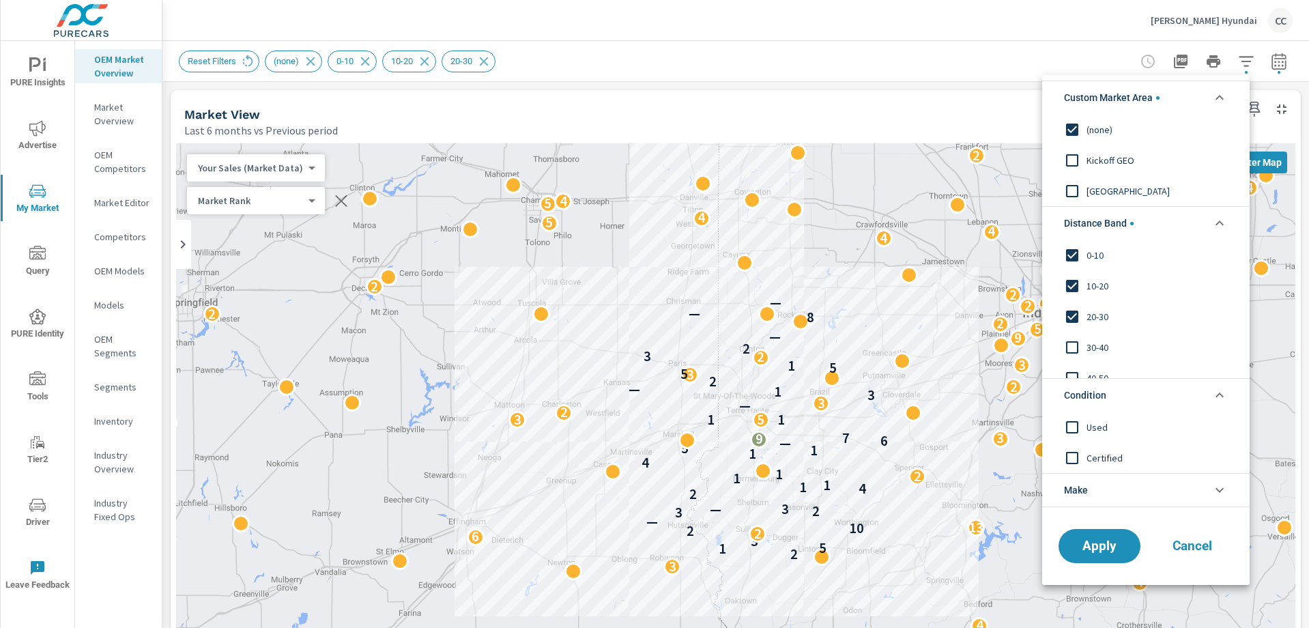
click at [1115, 493] on li "Make" at bounding box center [1145, 490] width 207 height 34
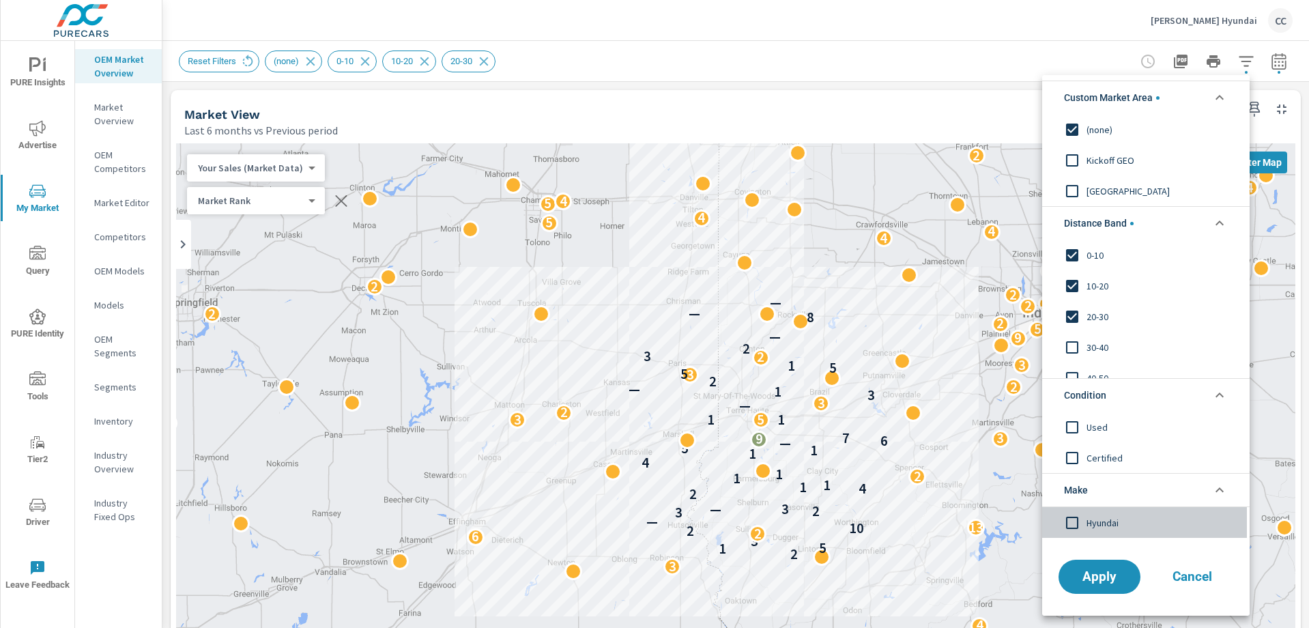
click at [1076, 524] on input "filter options" at bounding box center [1072, 522] width 29 height 29
click at [569, 32] on div at bounding box center [654, 314] width 1309 height 628
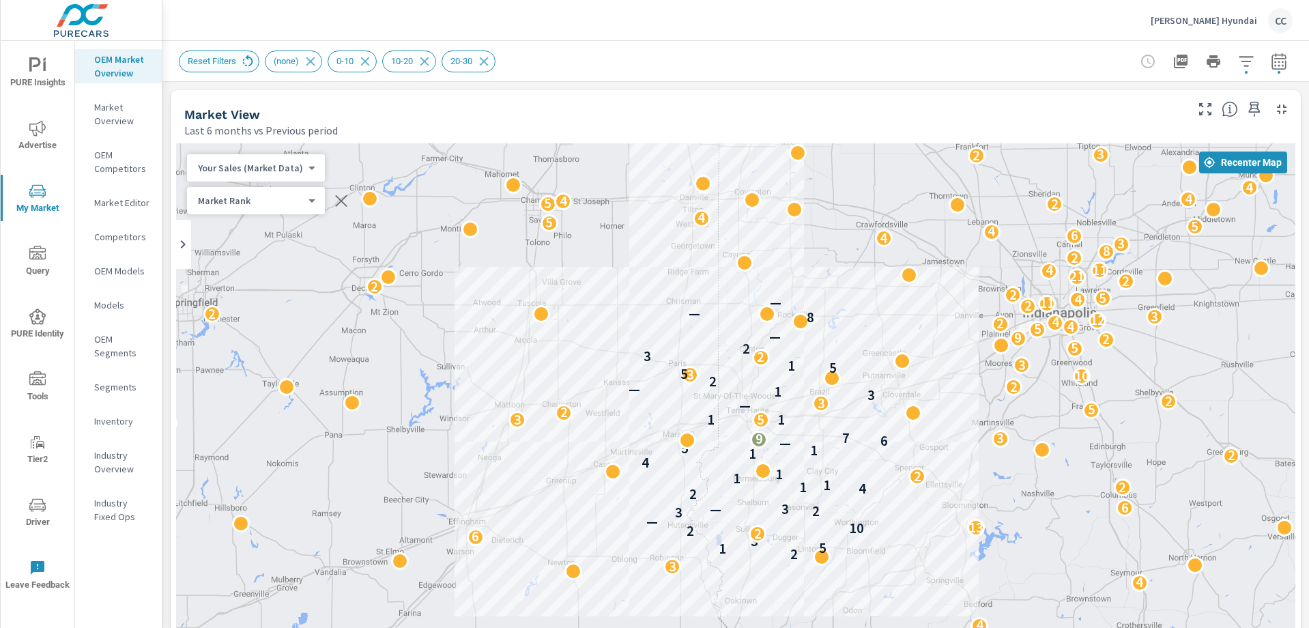
click at [248, 61] on icon at bounding box center [247, 61] width 15 height 15
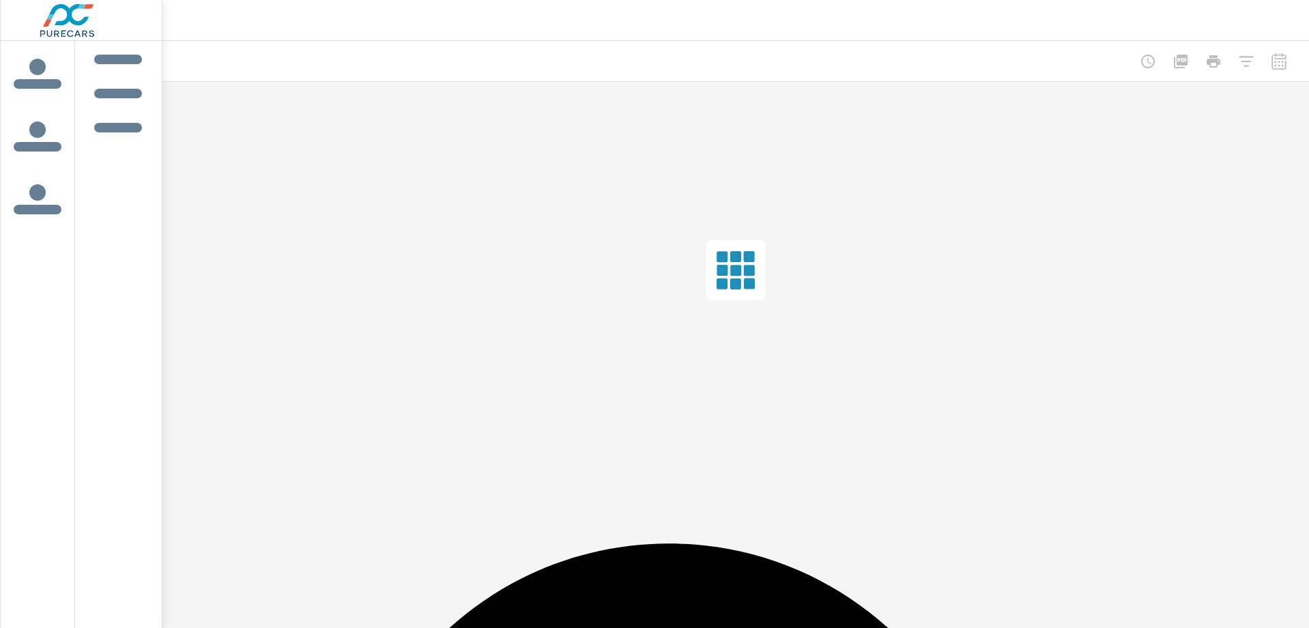
scroll to position [1918, 0]
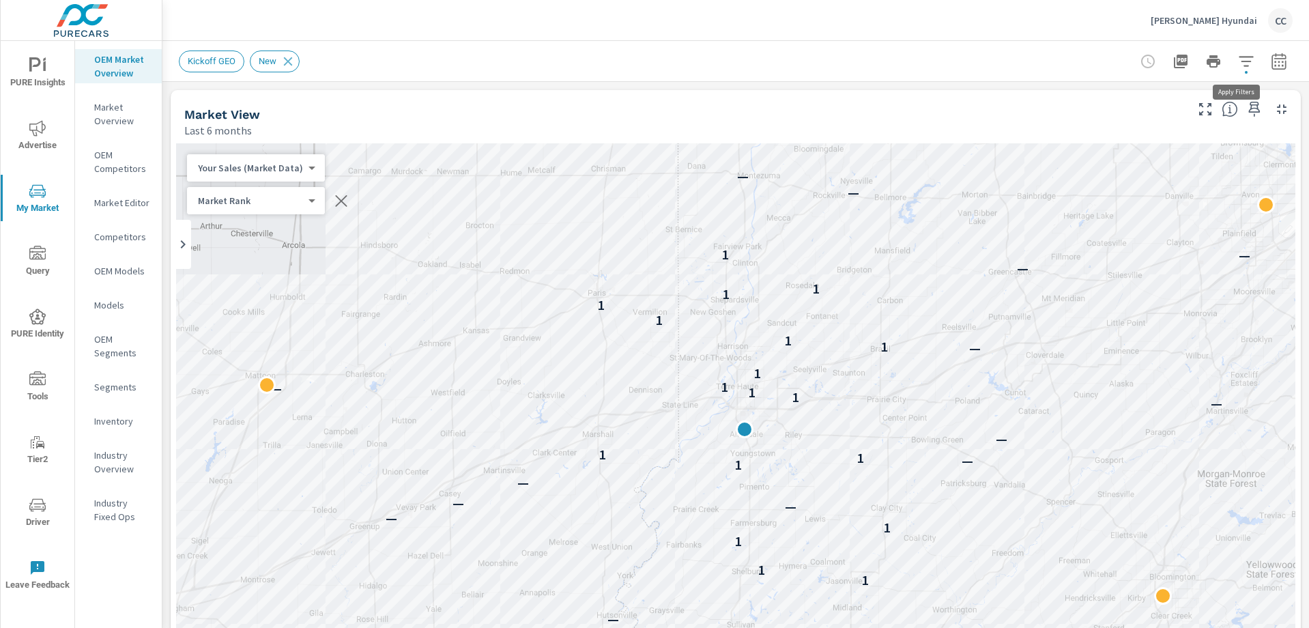
click at [1238, 66] on icon "button" at bounding box center [1246, 61] width 16 height 16
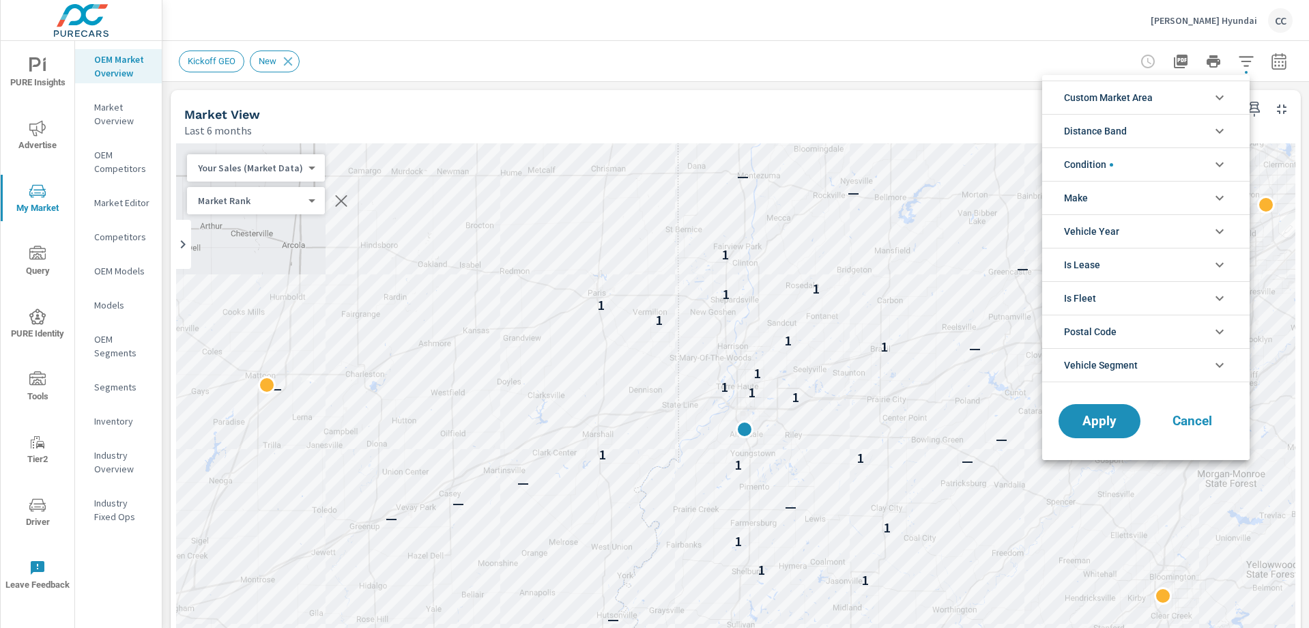
click at [1130, 100] on span "Custom Market Area" at bounding box center [1108, 97] width 89 height 33
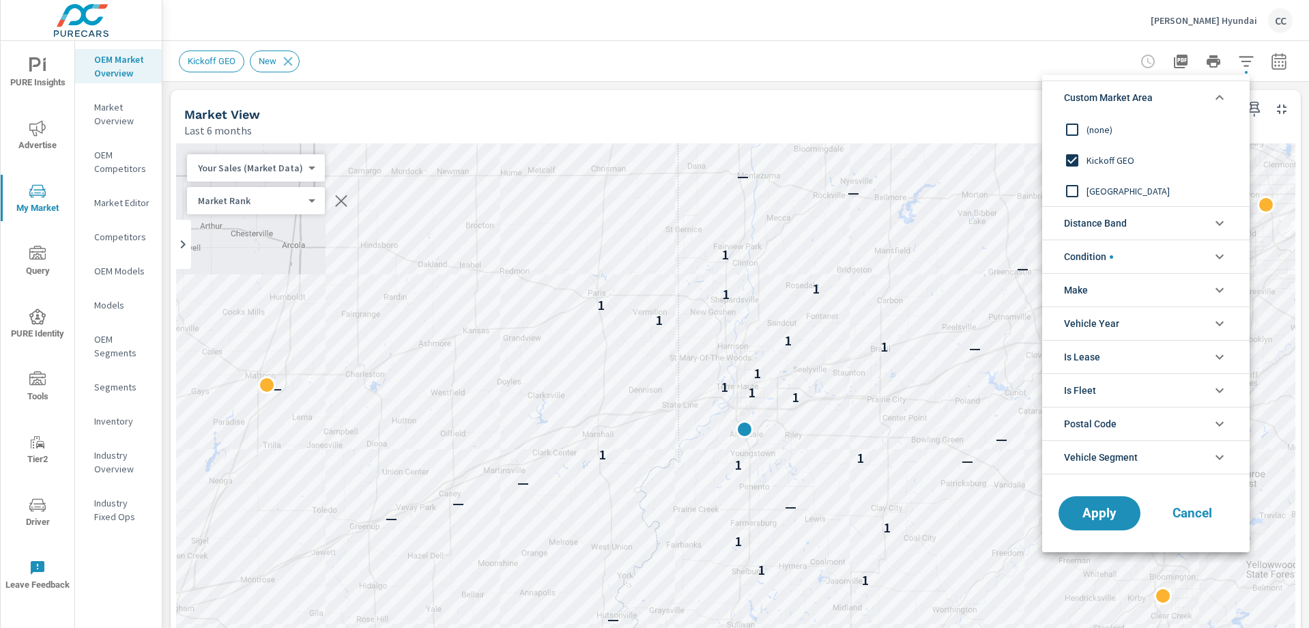
click at [1107, 126] on span "(none)" at bounding box center [1160, 129] width 149 height 16
click at [1088, 229] on span "Distance Band" at bounding box center [1095, 223] width 63 height 33
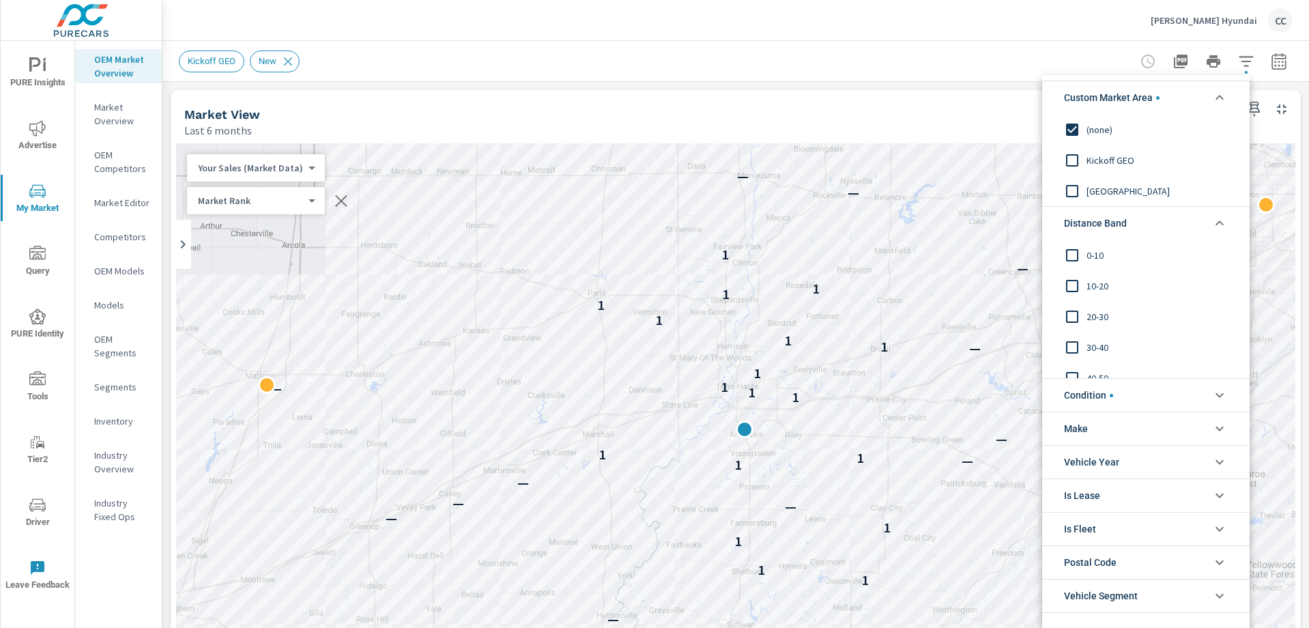
click at [1088, 253] on span "0-10" at bounding box center [1160, 255] width 149 height 16
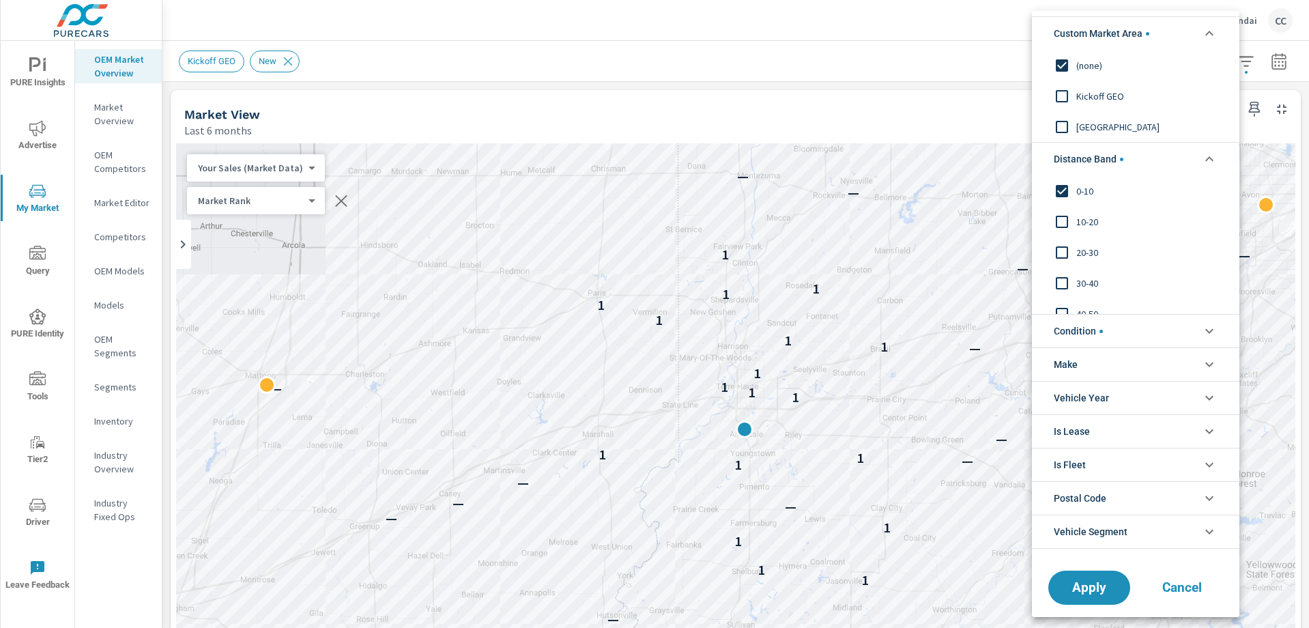
click at [1079, 228] on span "10-20" at bounding box center [1150, 222] width 149 height 16
click at [1080, 250] on span "20-30" at bounding box center [1150, 252] width 149 height 16
click at [1079, 332] on span "Condition" at bounding box center [1078, 331] width 49 height 33
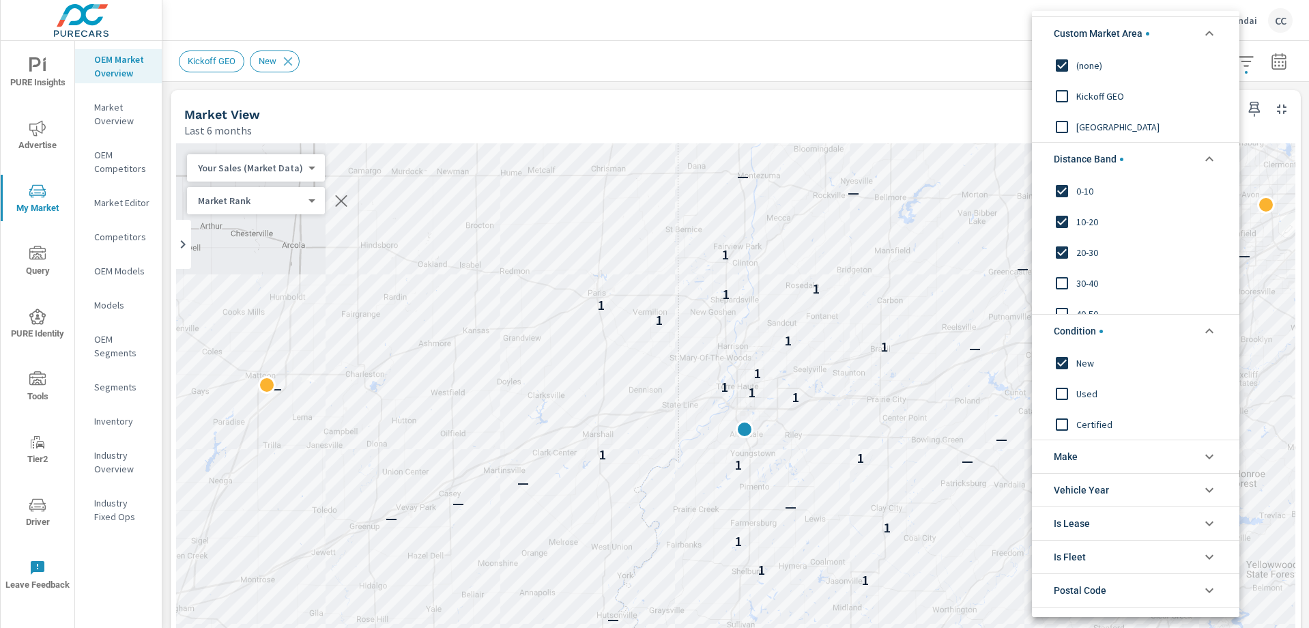
click at [1084, 457] on li "Make" at bounding box center [1135, 455] width 207 height 33
click at [1084, 485] on span "Hyundai" at bounding box center [1150, 488] width 149 height 16
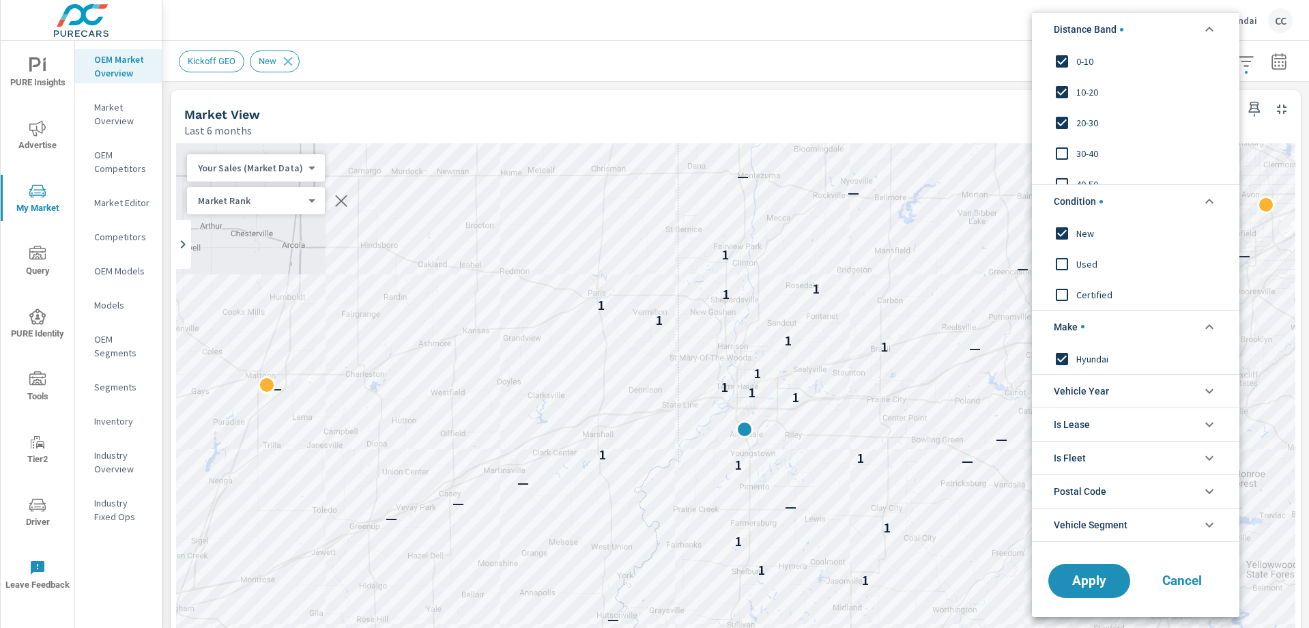
scroll to position [132, 0]
click at [1093, 568] on button "Apply" at bounding box center [1089, 577] width 85 height 35
